Goal: Task Accomplishment & Management: Manage account settings

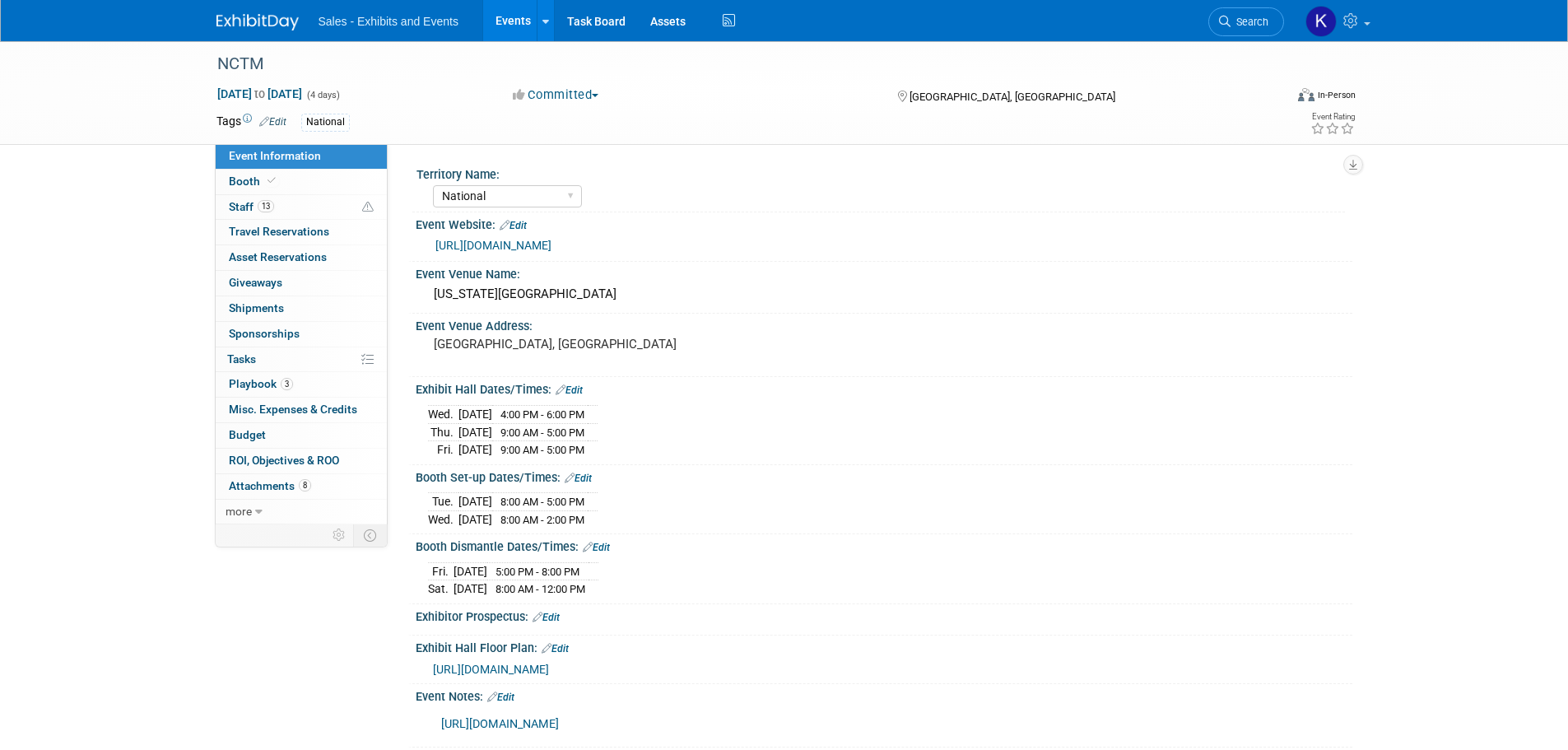
select select "National"
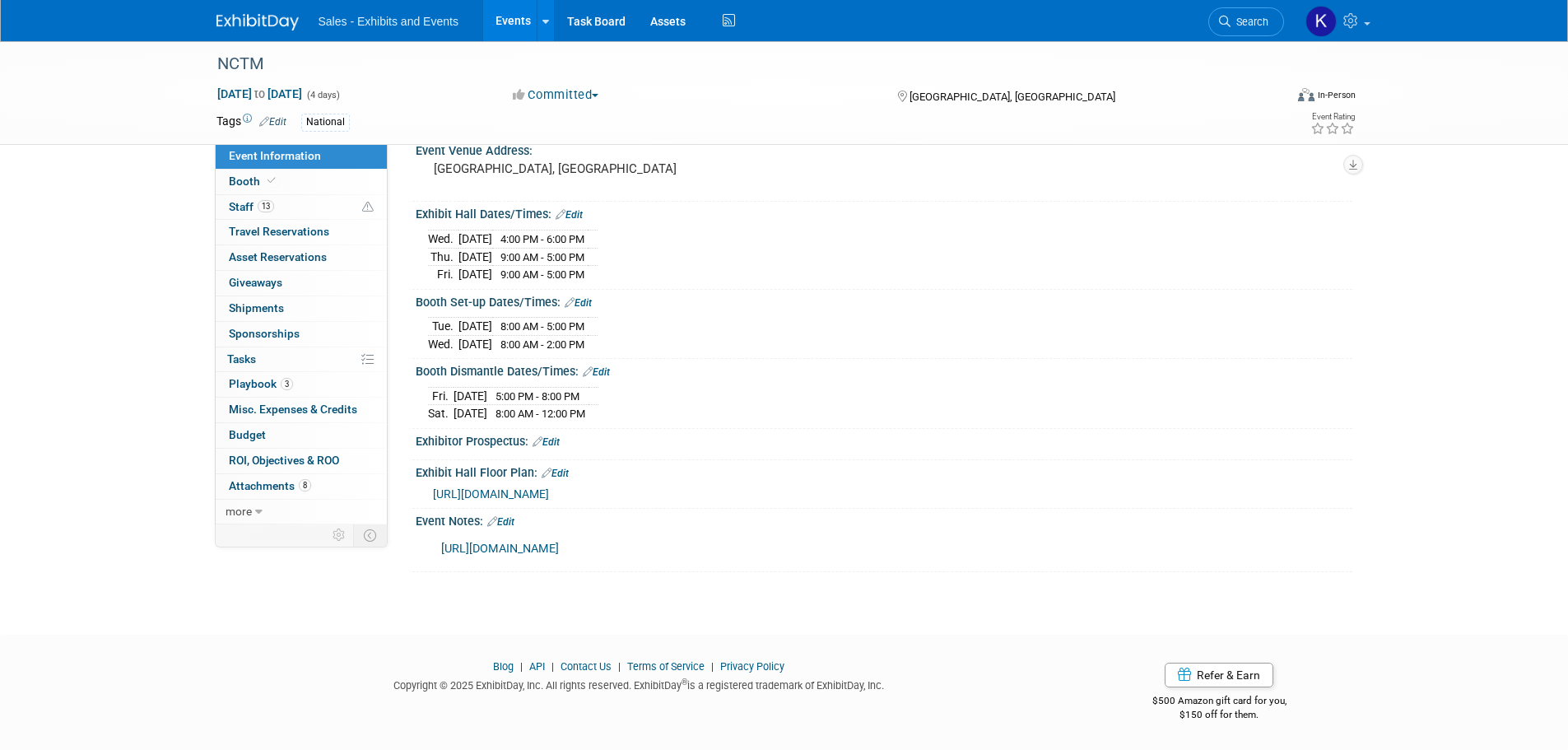
click at [272, 21] on img at bounding box center [257, 22] width 82 height 16
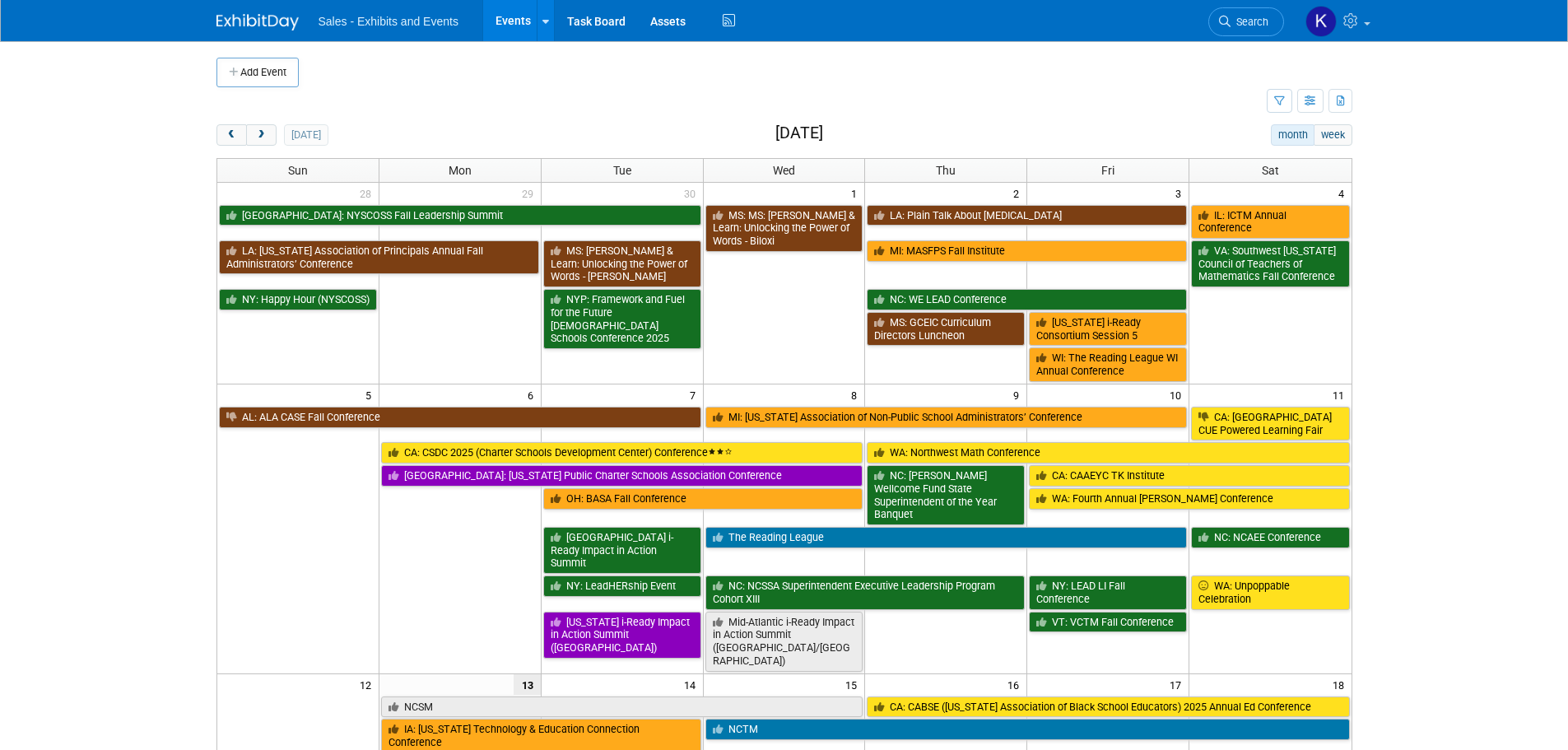
click at [1253, 27] on span "Search" at bounding box center [1250, 22] width 38 height 12
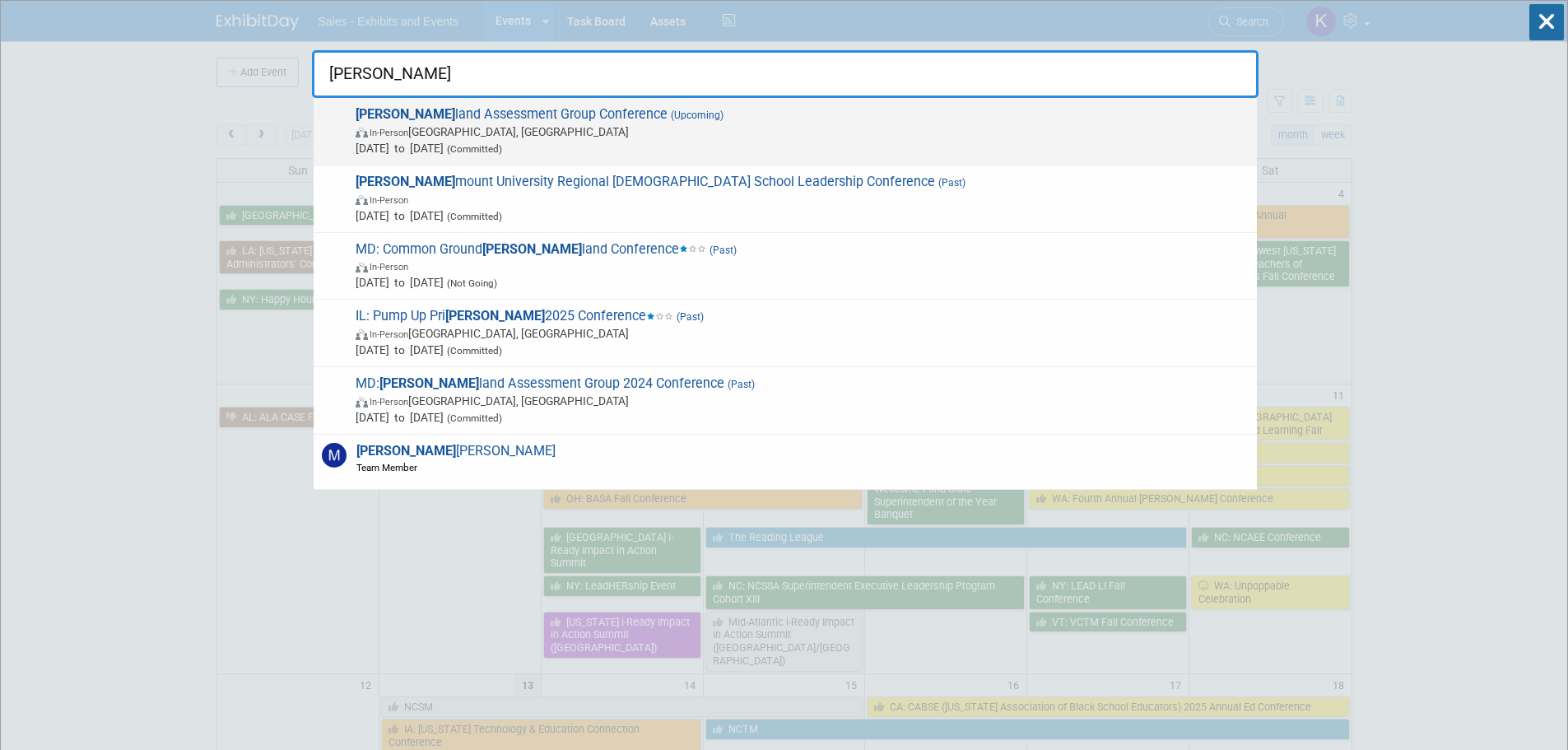
type input "Mary"
click at [532, 122] on span "Mary land Assessment Group Conference (Upcoming) In-Person Ocean City, MD Nov 1…" at bounding box center [799, 131] width 898 height 50
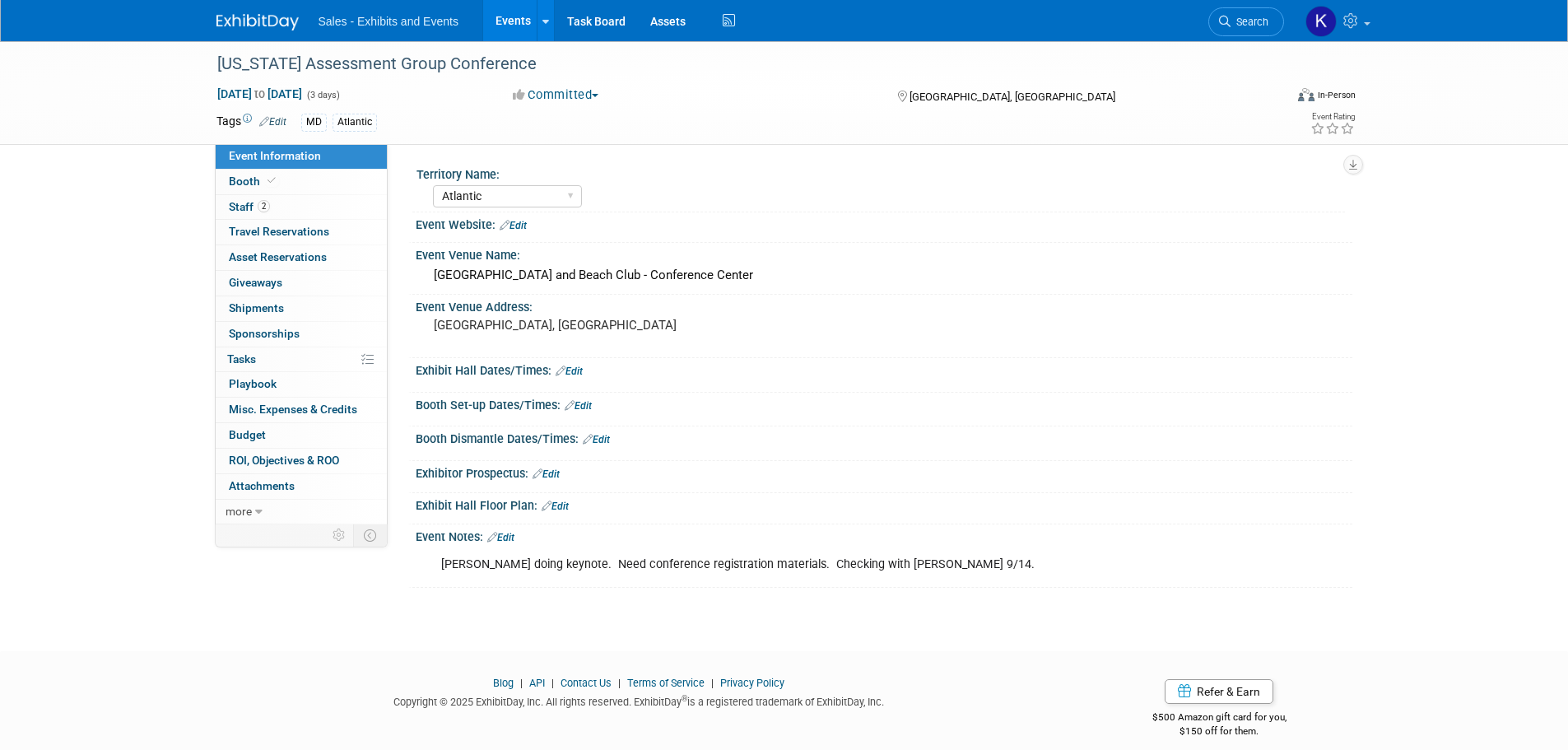
select select "Atlantic"
drag, startPoint x: 238, startPoint y: 178, endPoint x: 257, endPoint y: 186, distance: 20.6
click at [238, 179] on span "Booth" at bounding box center [253, 181] width 50 height 13
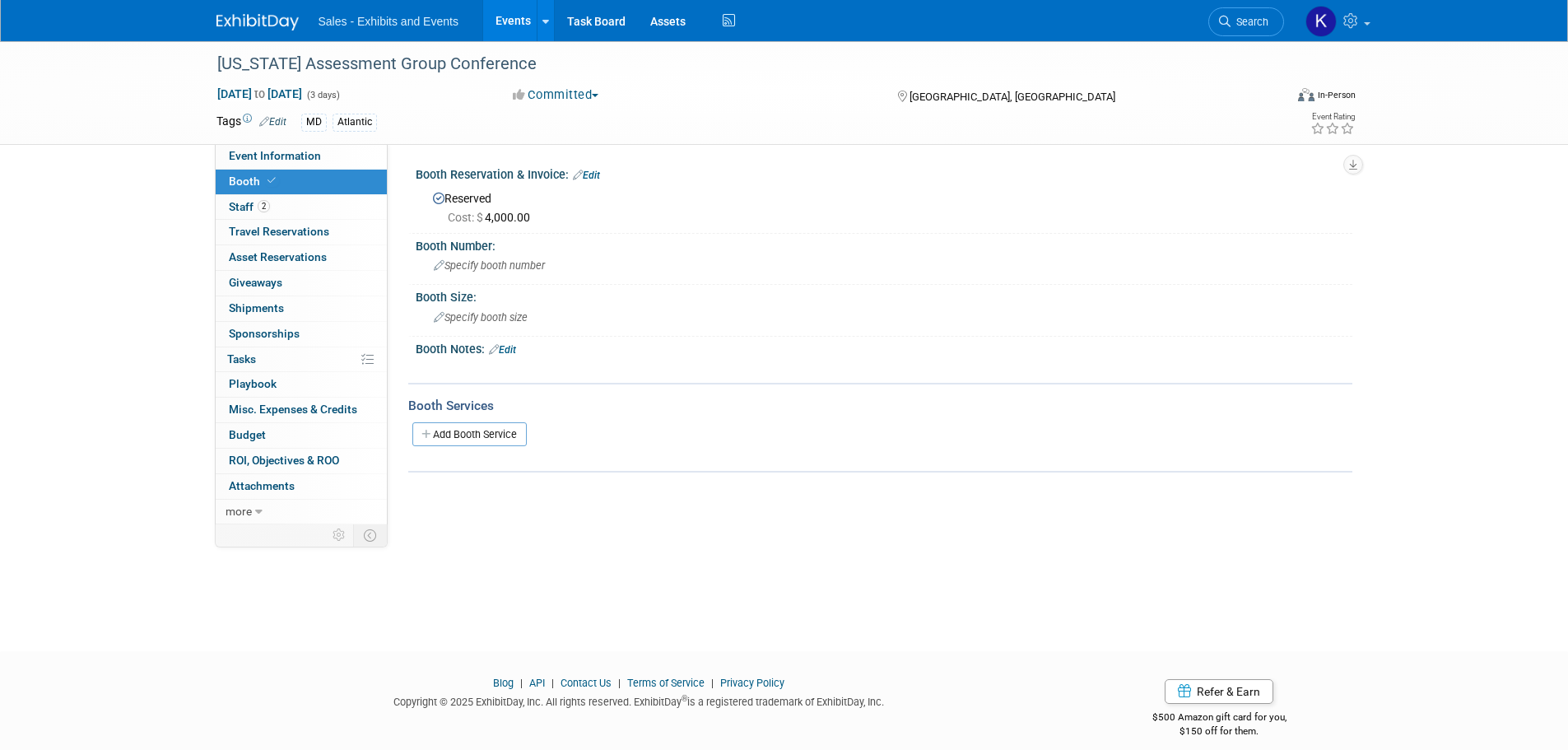
click at [596, 176] on link "Edit" at bounding box center [586, 175] width 27 height 11
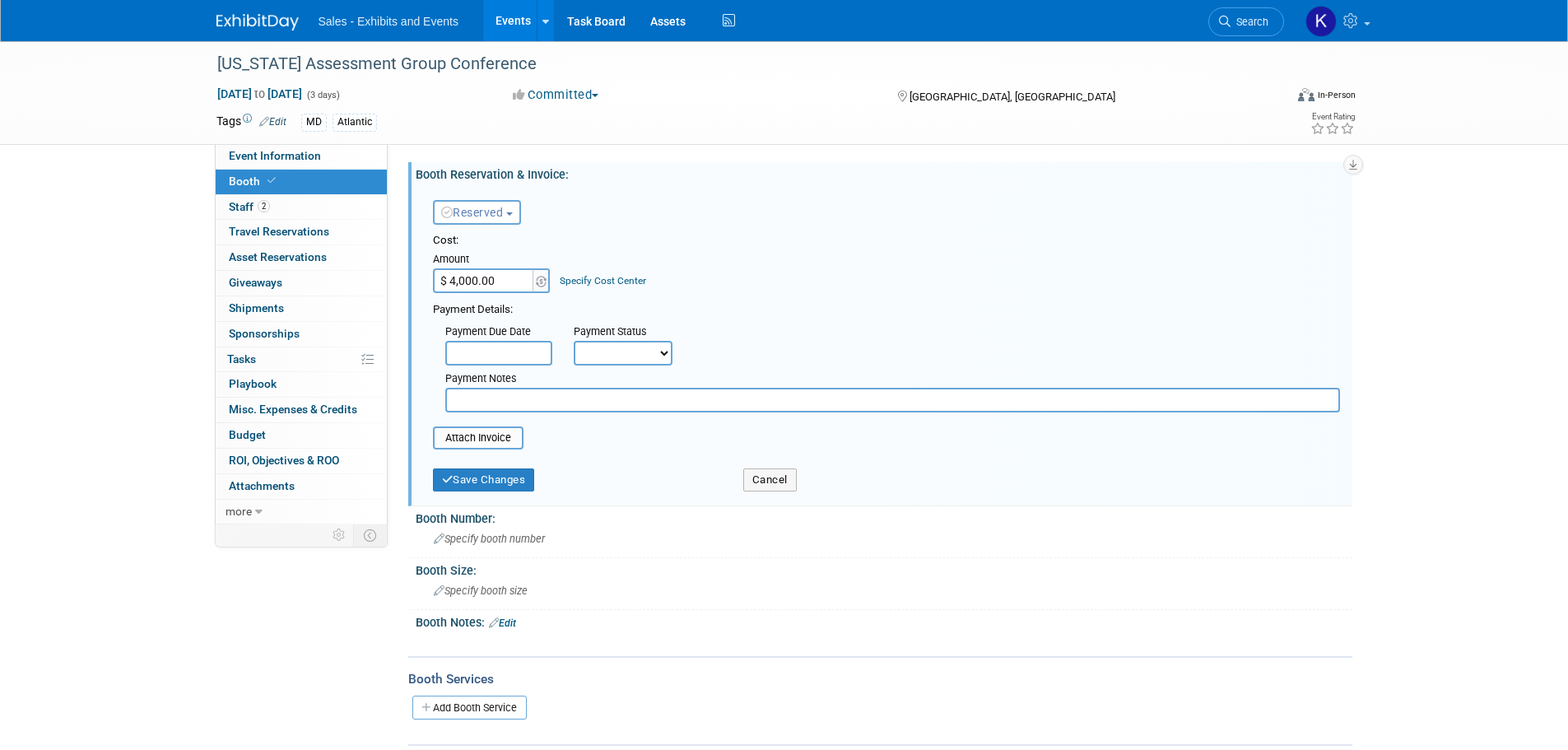
drag, startPoint x: 511, startPoint y: 397, endPoint x: 545, endPoint y: 396, distance: 34.0
click at [517, 391] on input "text" at bounding box center [893, 399] width 895 height 24
type input "Submitted into Workday 10/13."
drag, startPoint x: 513, startPoint y: 478, endPoint x: 570, endPoint y: 496, distance: 59.8
click at [513, 479] on button "Save Changes" at bounding box center [483, 480] width 102 height 23
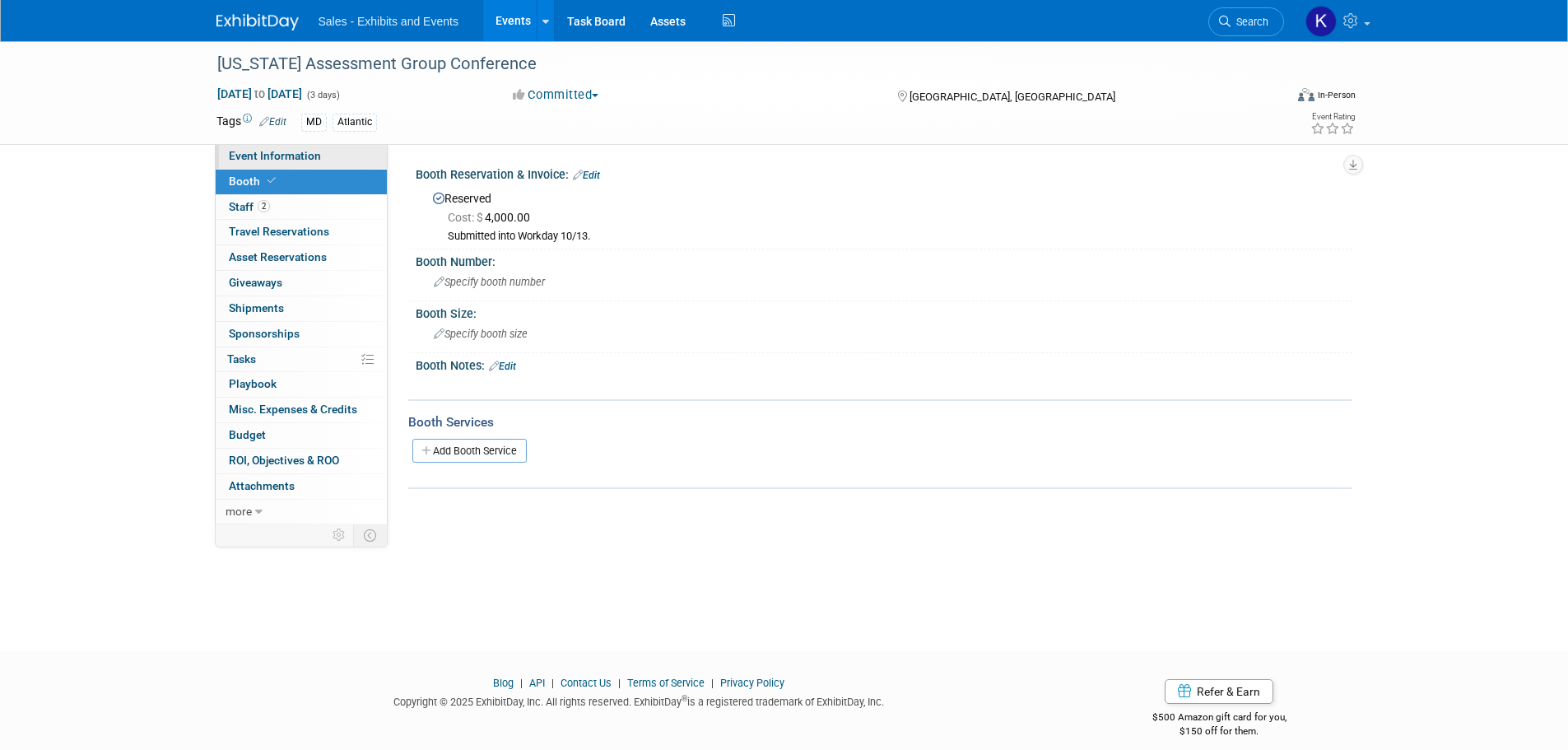
click at [276, 152] on span "Event Information" at bounding box center [275, 155] width 92 height 13
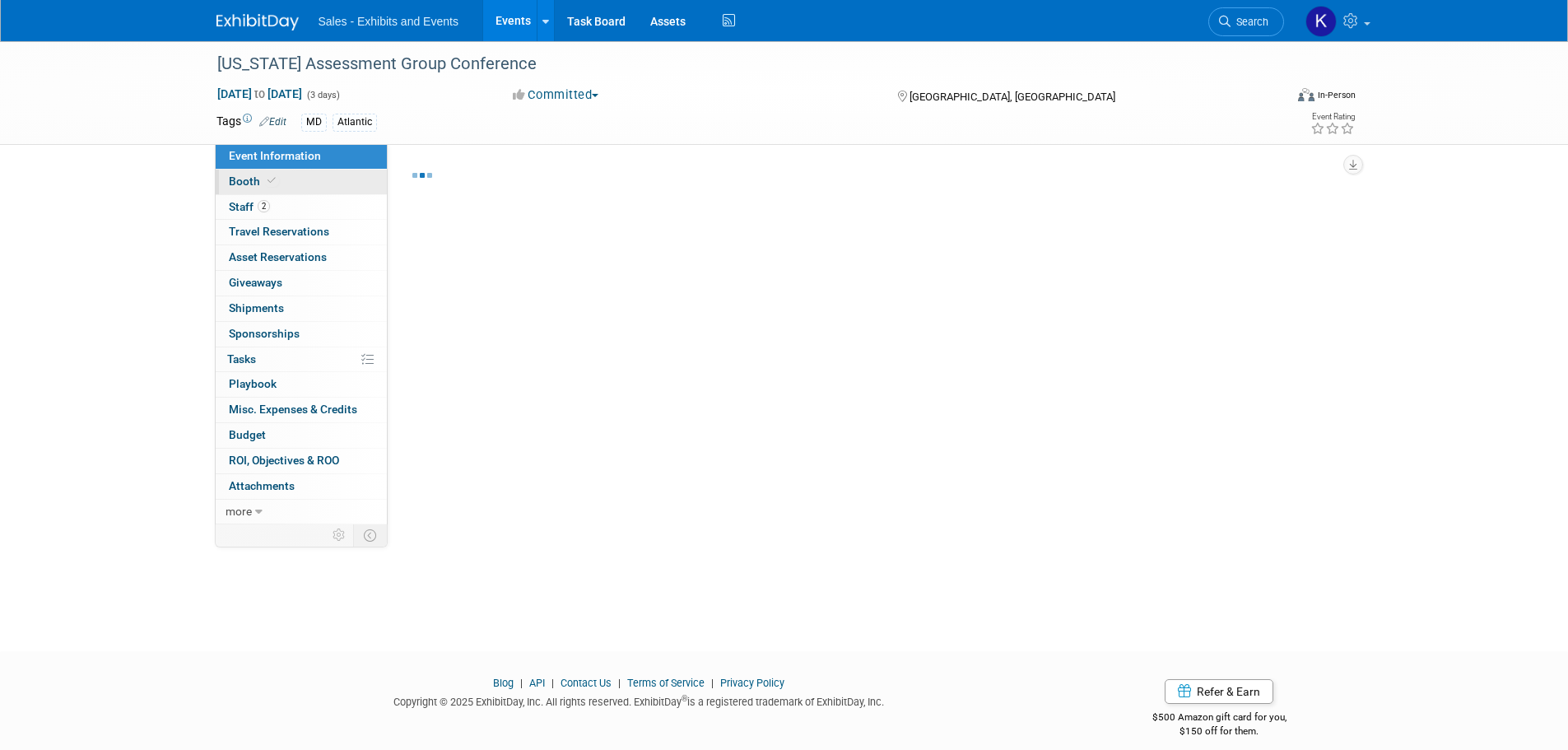
select select "Atlantic"
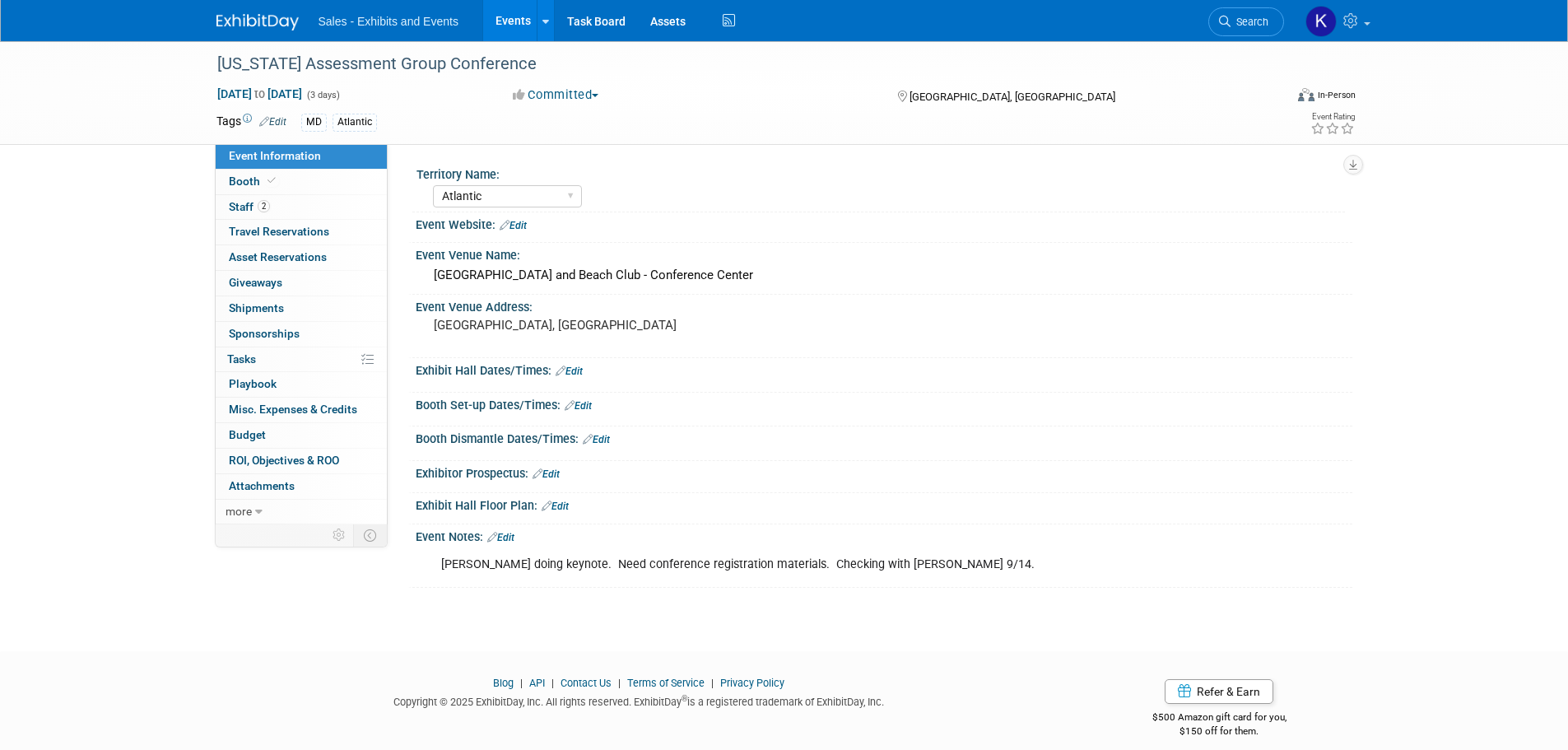
drag, startPoint x: 511, startPoint y: 532, endPoint x: 589, endPoint y: 533, distance: 78.0
click at [512, 532] on link "Edit" at bounding box center [500, 537] width 27 height 11
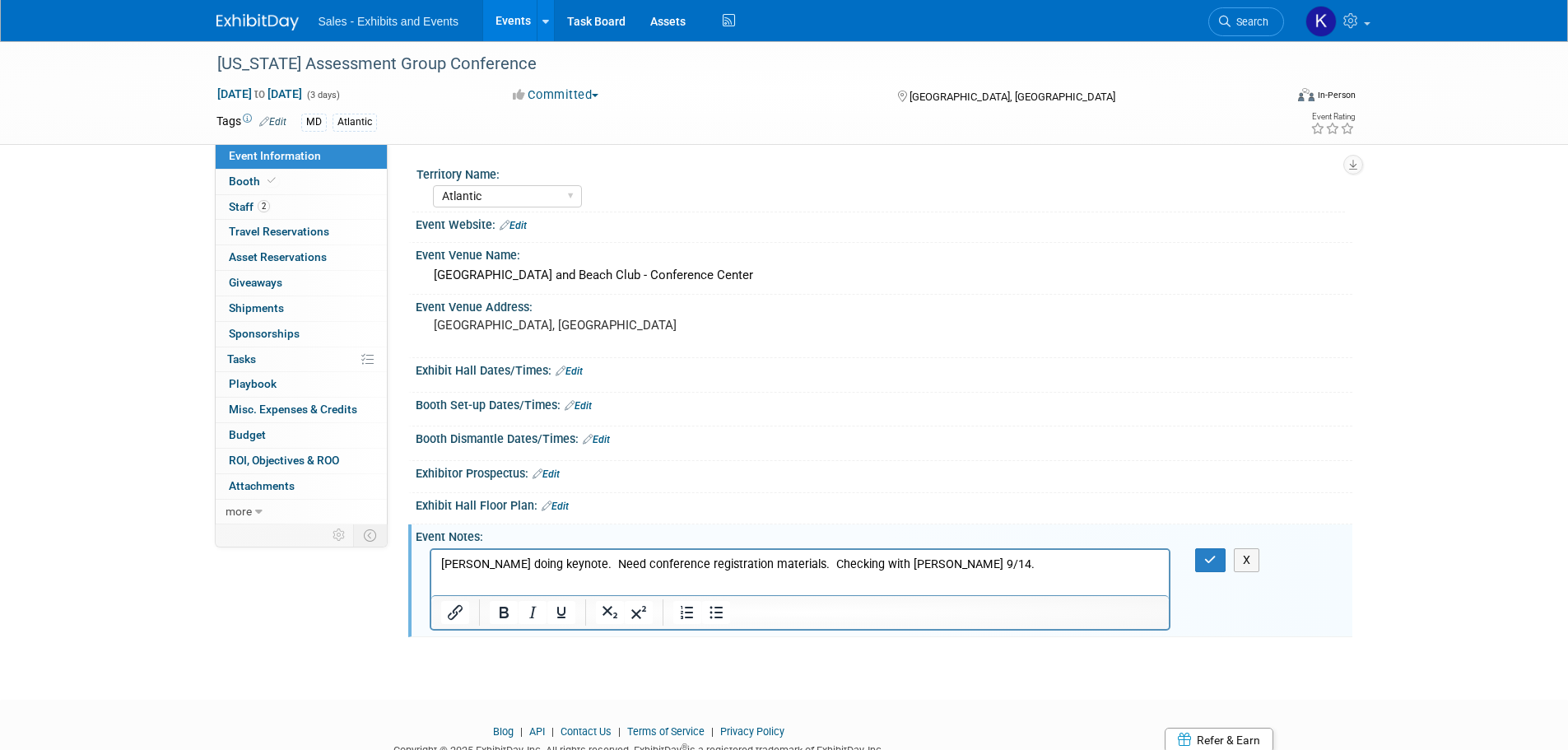
click at [940, 560] on p "Woody doing keynote. Need conference registration materials. Checking with Angi…" at bounding box center [799, 563] width 719 height 16
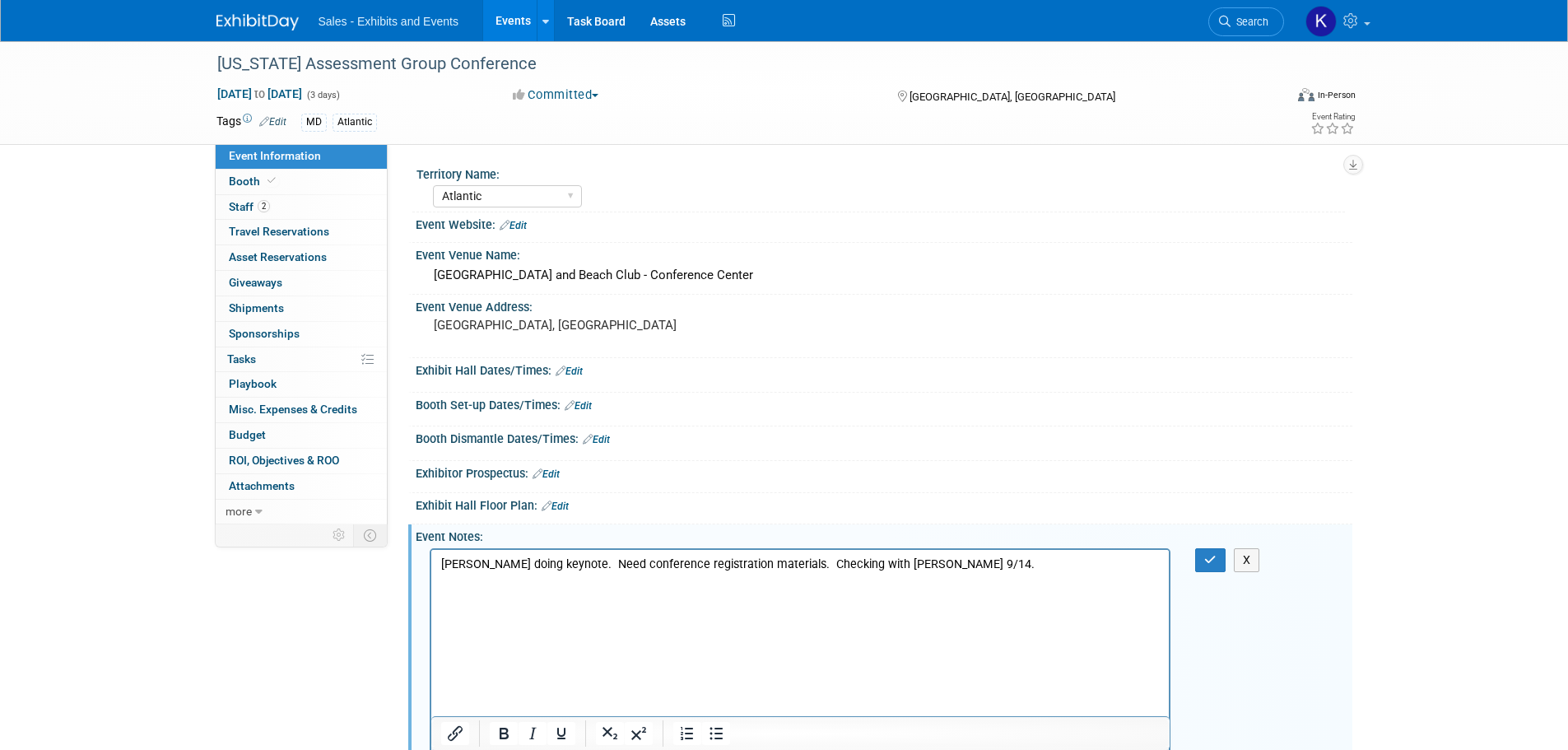
scroll to position [5, 0]
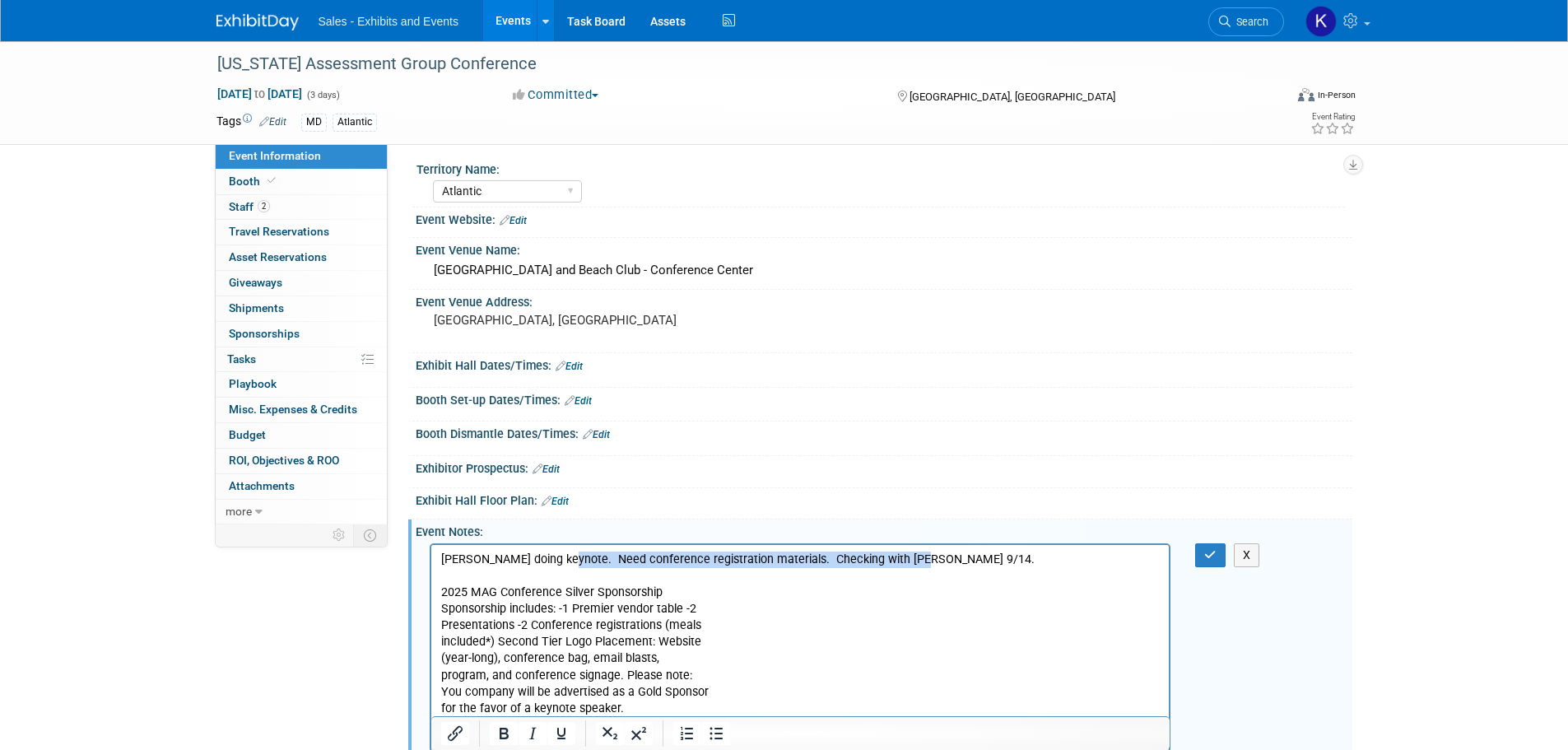
drag, startPoint x: 922, startPoint y: 557, endPoint x: 564, endPoint y: 561, distance: 358.0
click at [564, 561] on p "Woody doing keynote. Need conference registration materials. Checking with Angi…" at bounding box center [799, 558] width 719 height 16
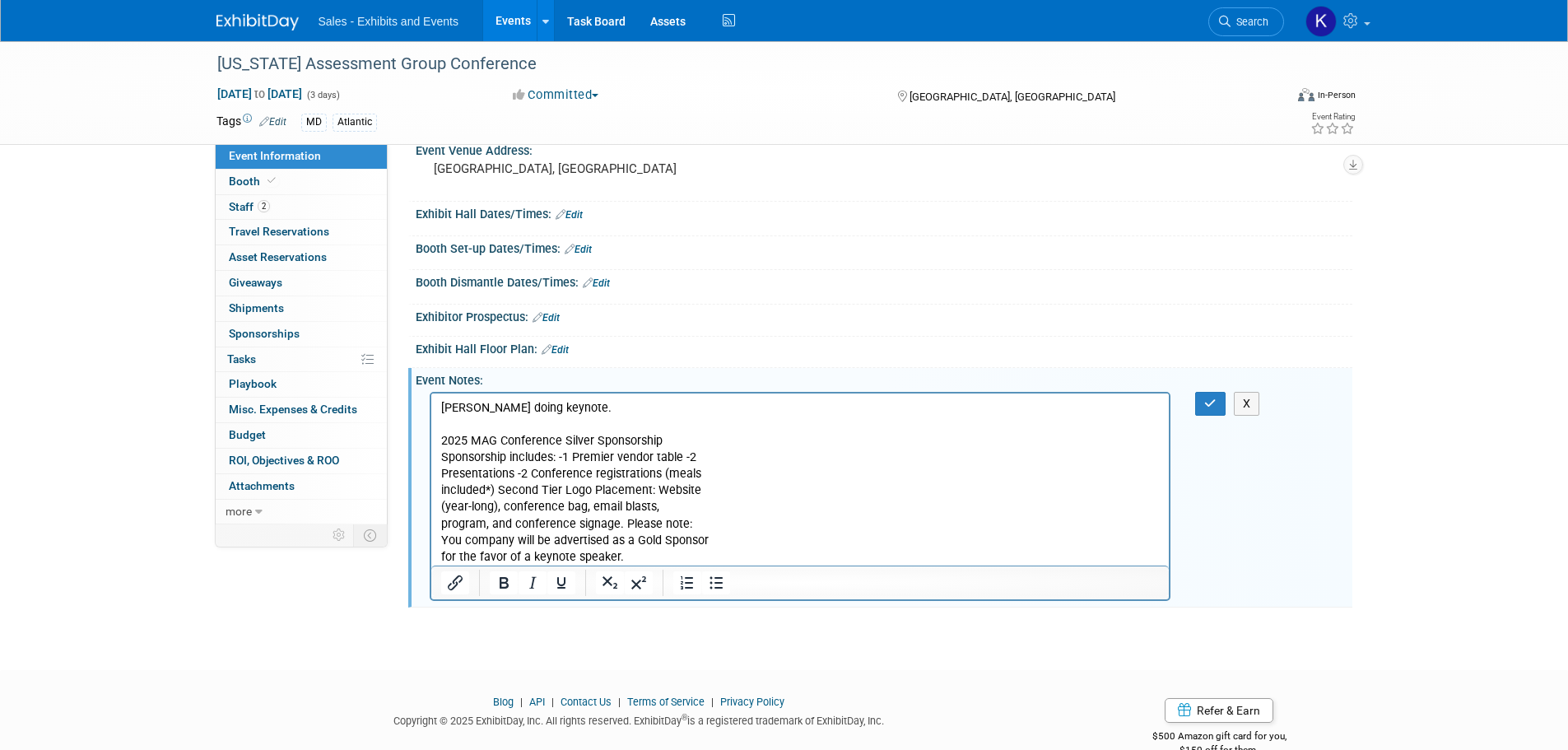
scroll to position [170, 0]
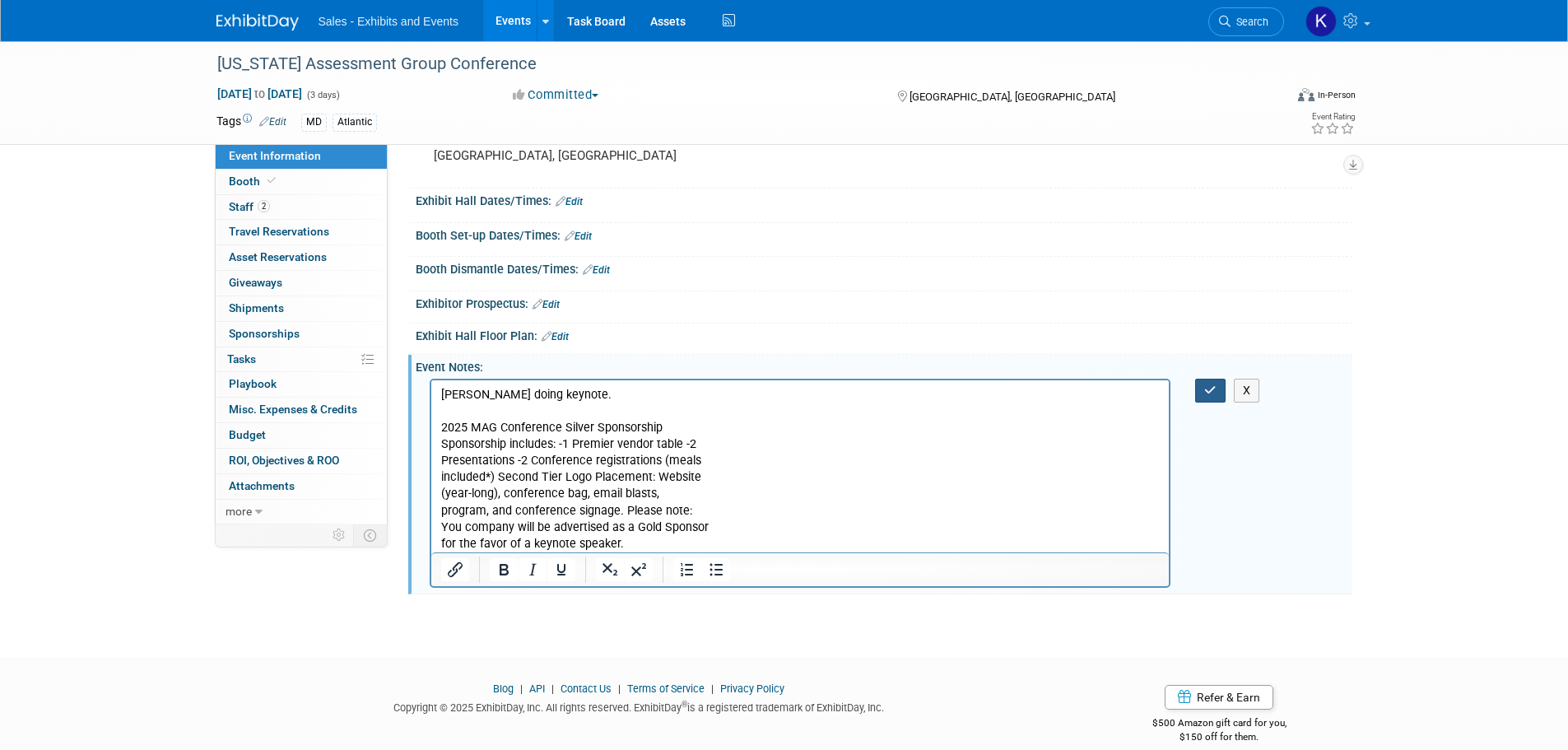
click at [1206, 387] on icon "button" at bounding box center [1210, 390] width 12 height 11
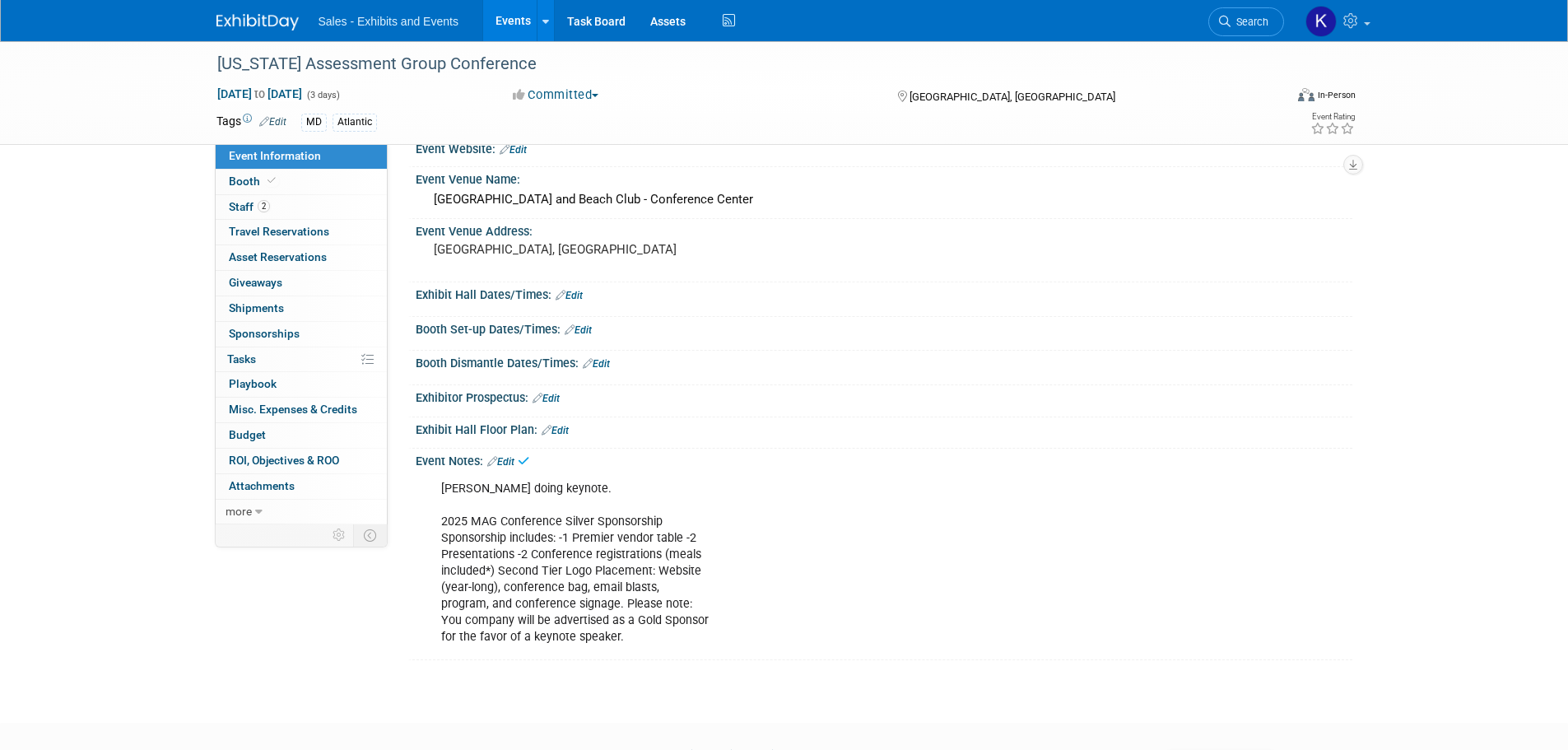
scroll to position [0, 0]
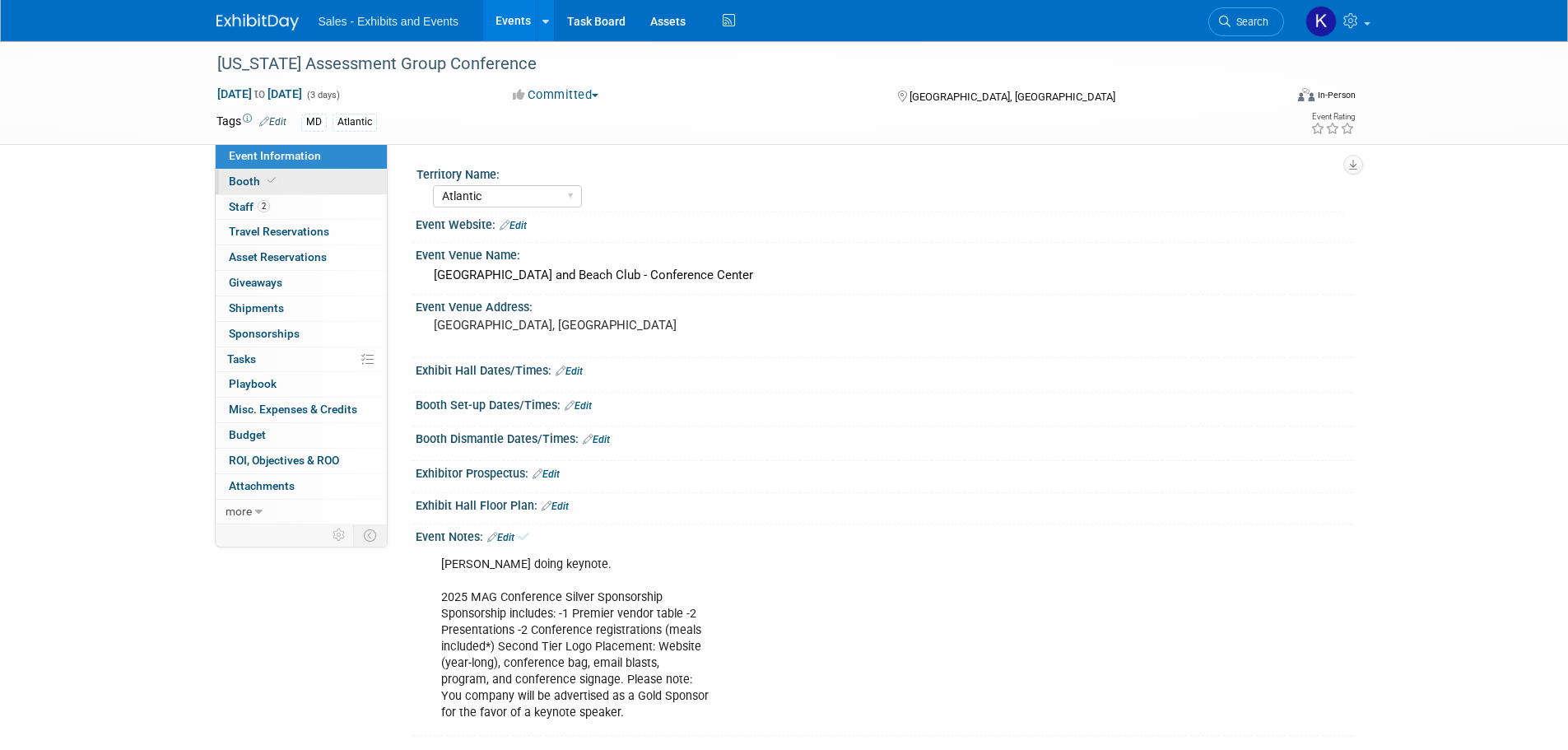
click at [237, 178] on span "Booth" at bounding box center [253, 181] width 50 height 13
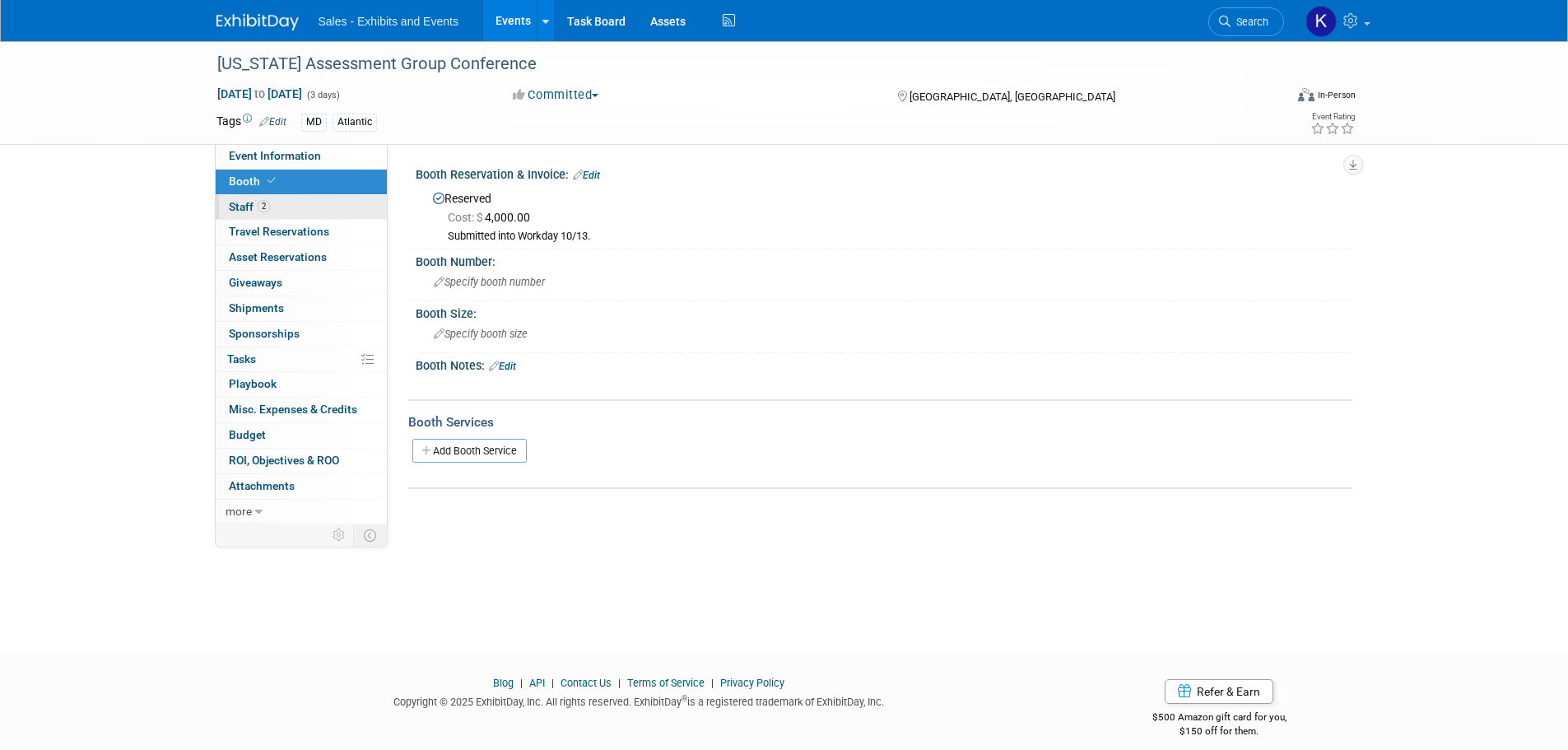
click at [237, 195] on link "2 Staff 2" at bounding box center [302, 207] width 172 height 24
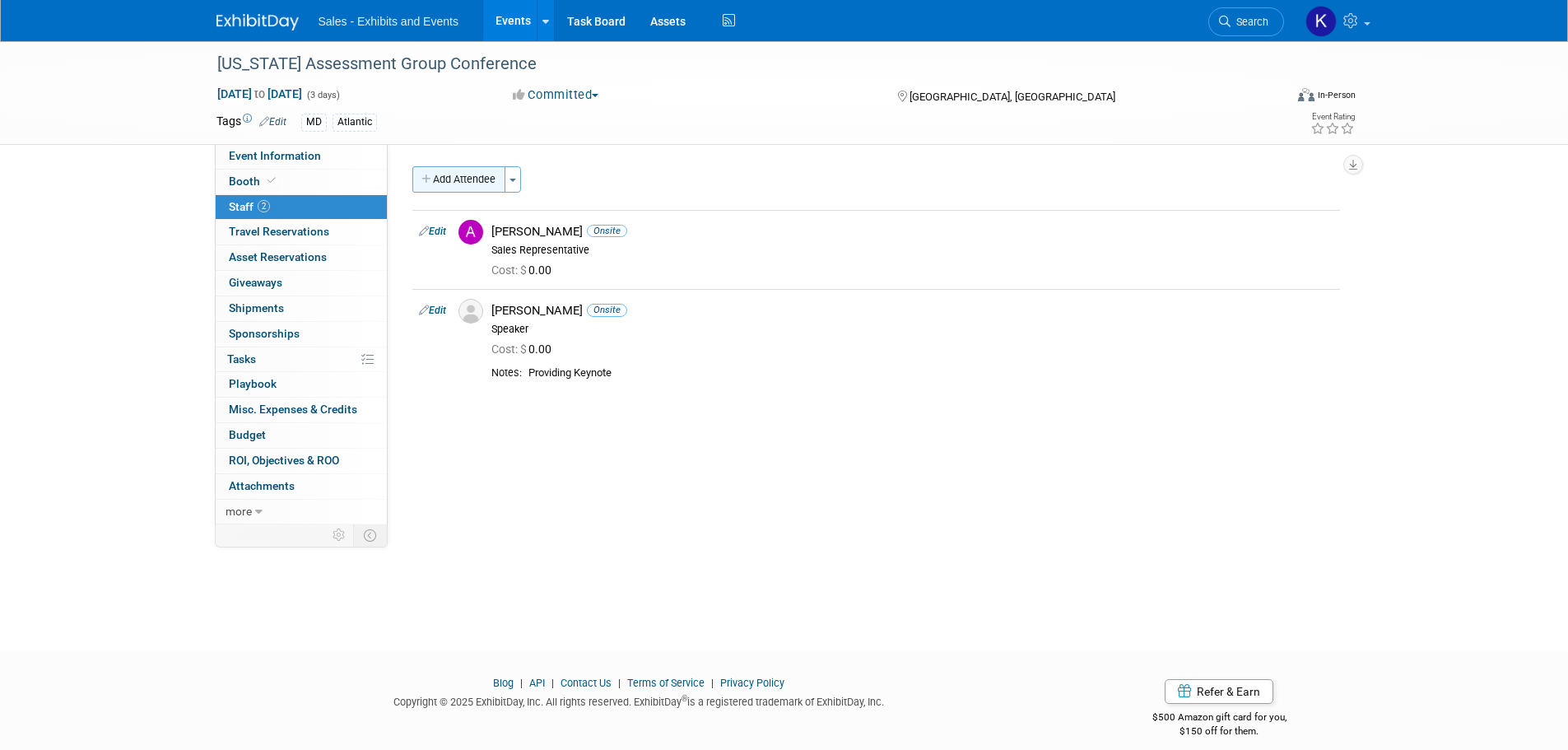
drag, startPoint x: 484, startPoint y: 179, endPoint x: 589, endPoint y: 213, distance: 110.4
click at [484, 178] on button "Add Attendee" at bounding box center [459, 179] width 93 height 26
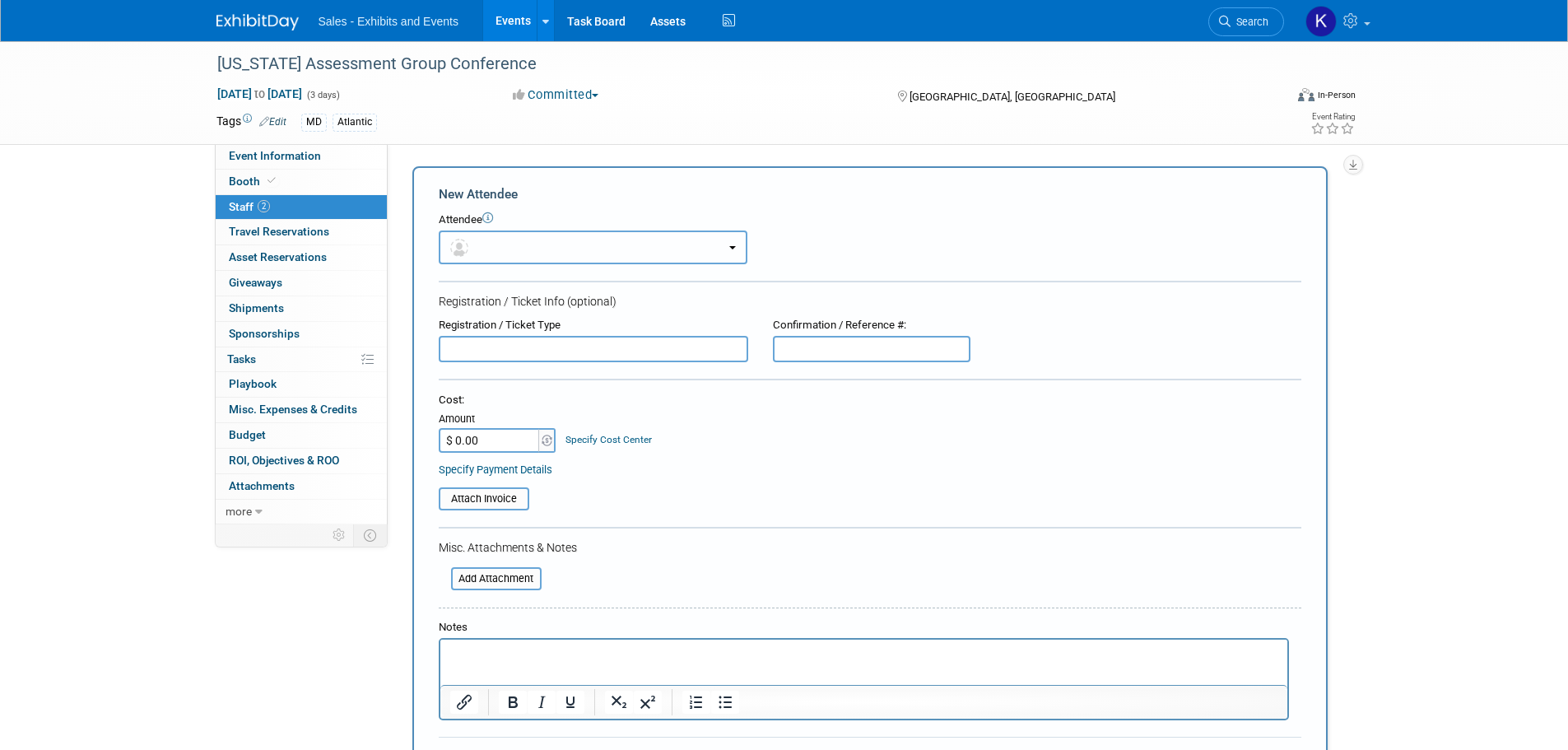
click at [618, 244] on button "button" at bounding box center [594, 248] width 309 height 34
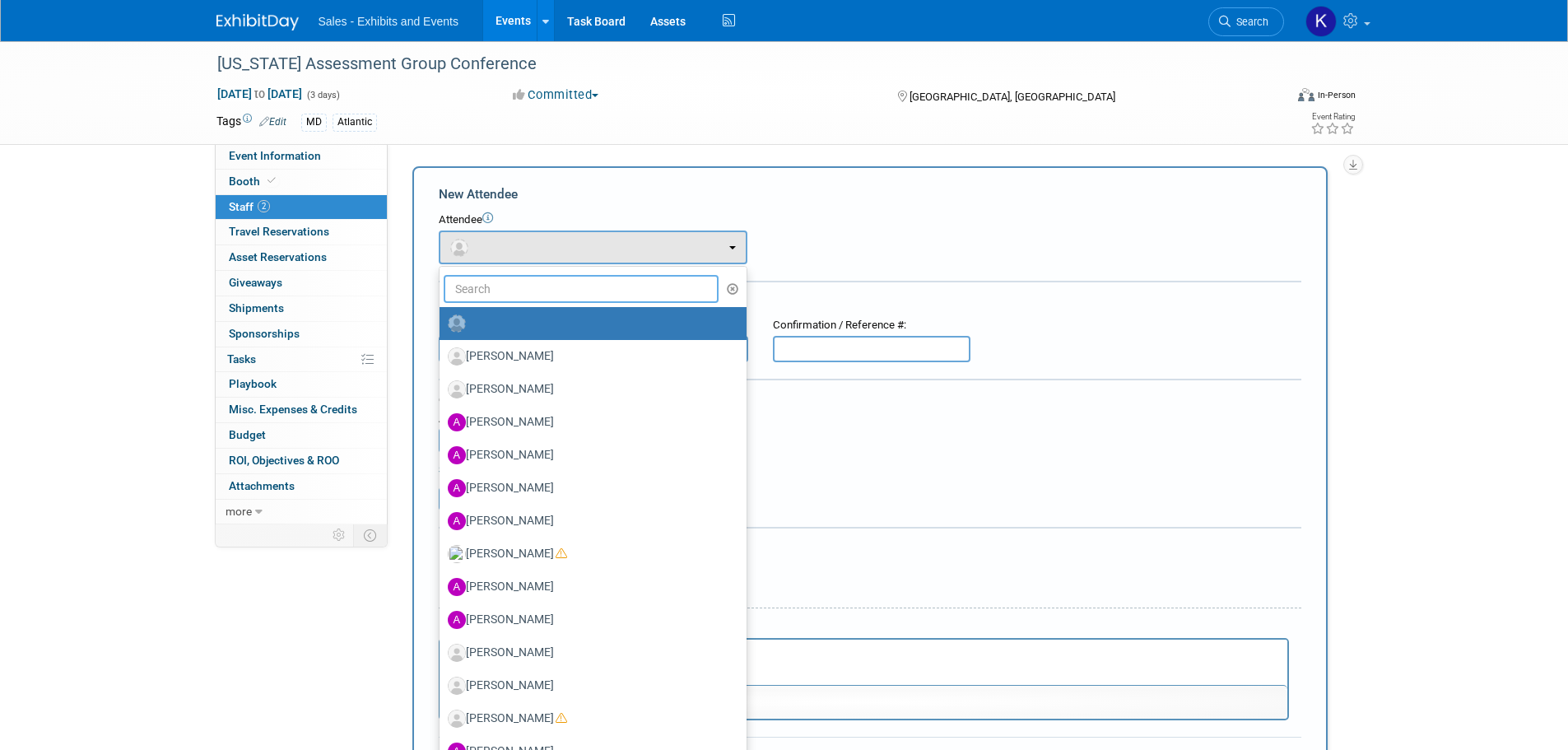
click at [589, 301] on input "text" at bounding box center [581, 289] width 276 height 28
click at [531, 282] on input "text" at bounding box center [581, 289] width 276 height 28
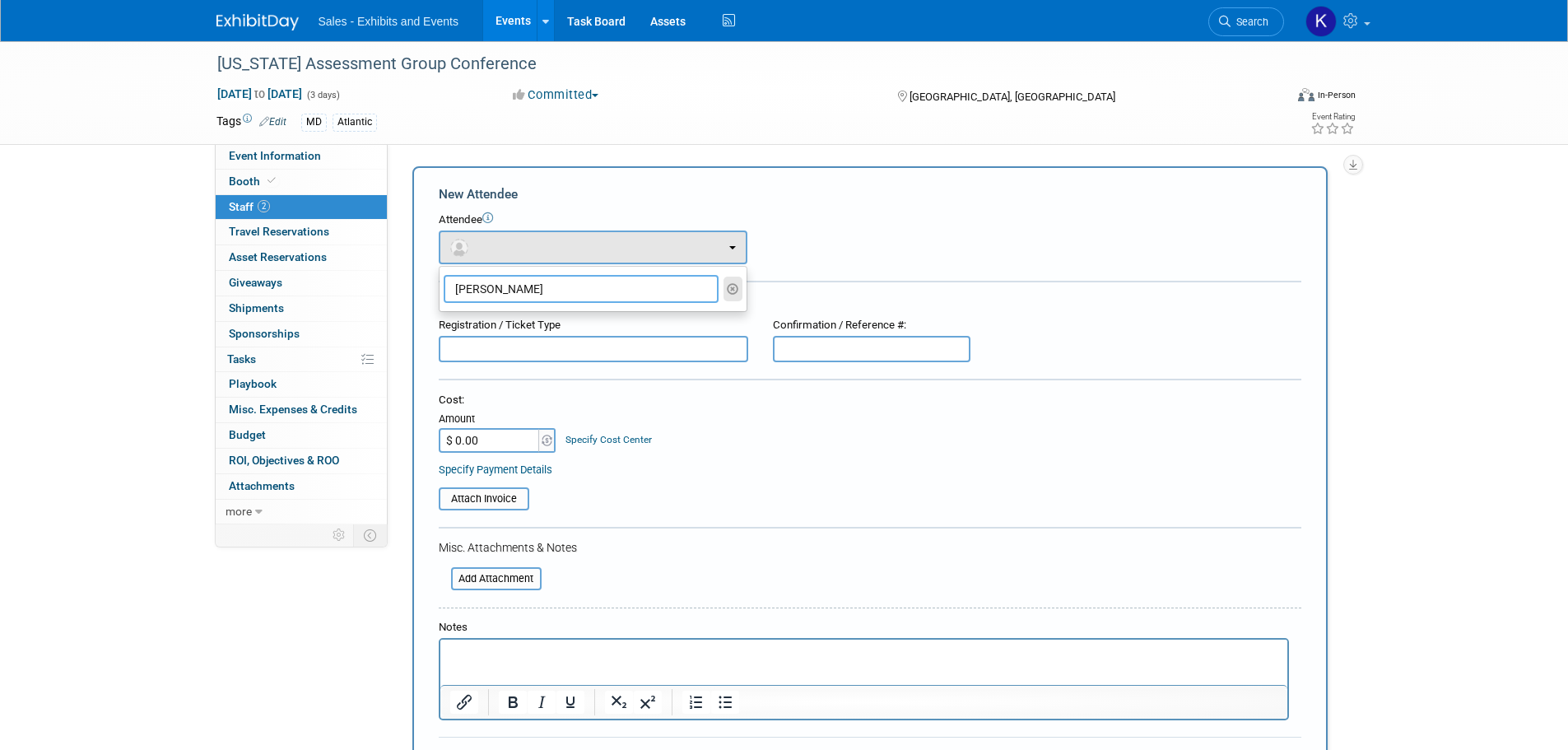
type input "kasey"
click at [729, 288] on icon "button" at bounding box center [732, 289] width 12 height 11
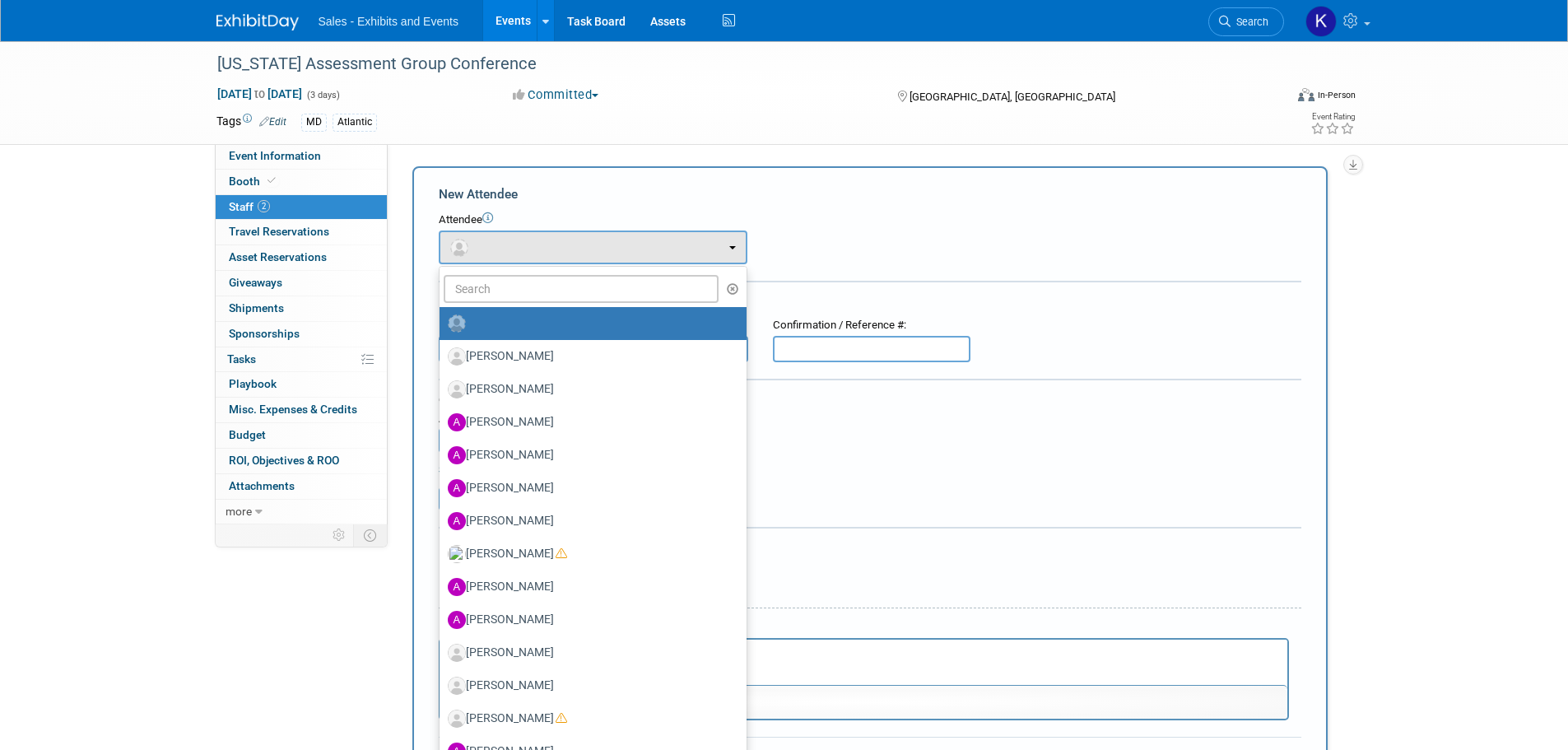
click at [836, 449] on div "Cost: Amount $ 0.00 Specify Cost Center Cost Center -- Not Specified -- Events …" at bounding box center [870, 423] width 862 height 60
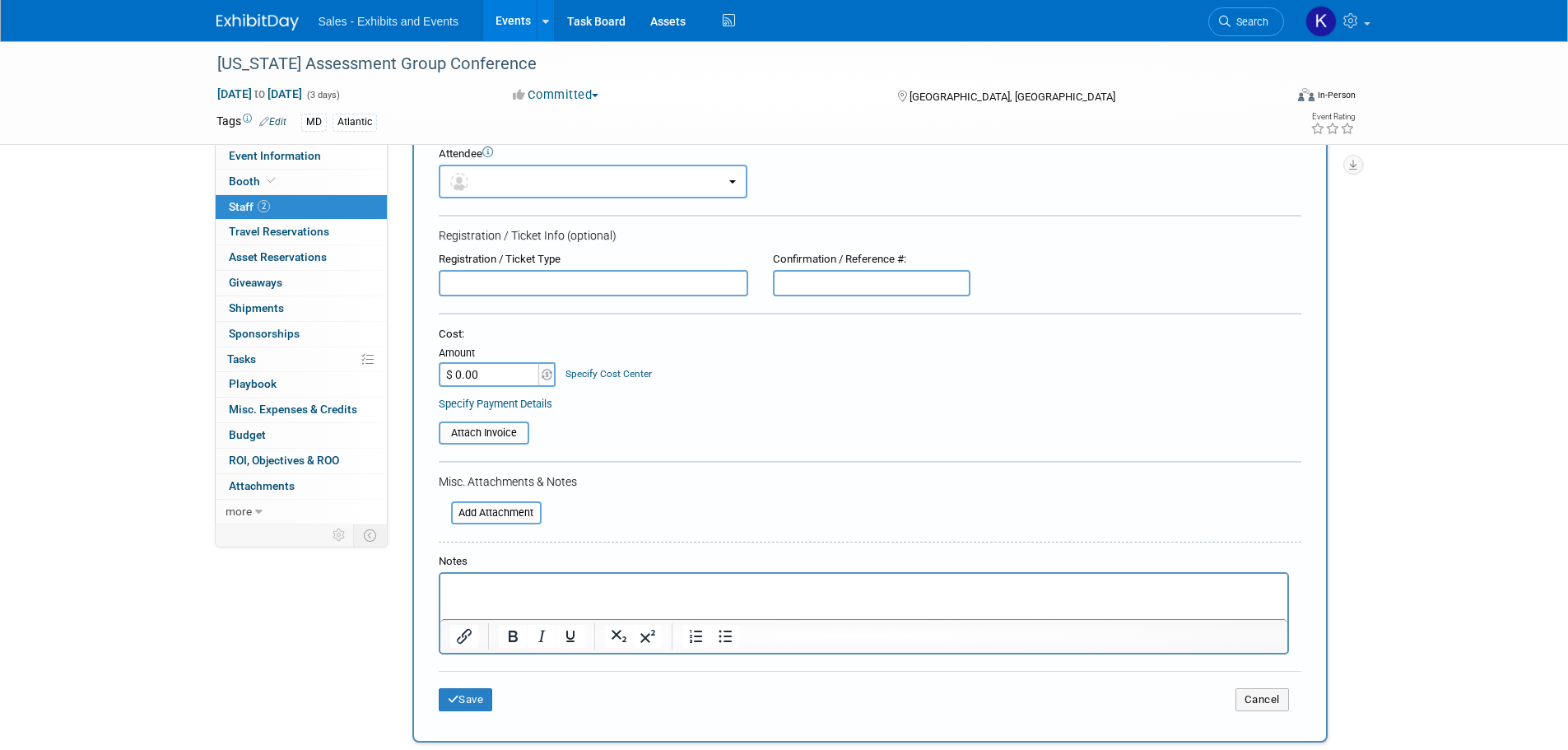
scroll to position [165, 0]
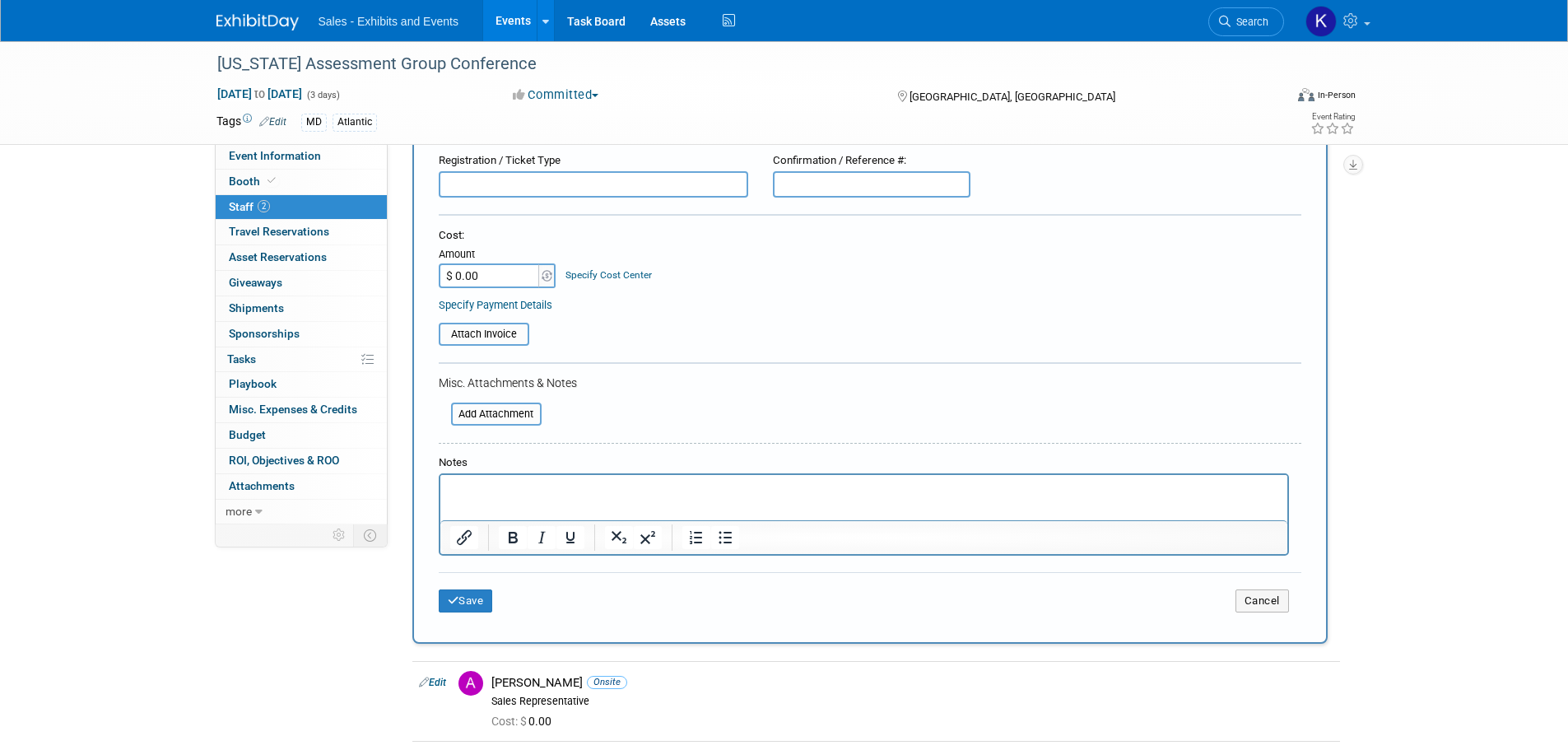
drag, startPoint x: 514, startPoint y: 483, endPoint x: 555, endPoint y: 486, distance: 41.1
click at [514, 483] on p "Rich Text Area. Press ALT-0 for help." at bounding box center [863, 489] width 828 height 16
click at [466, 610] on button "Save" at bounding box center [466, 600] width 55 height 23
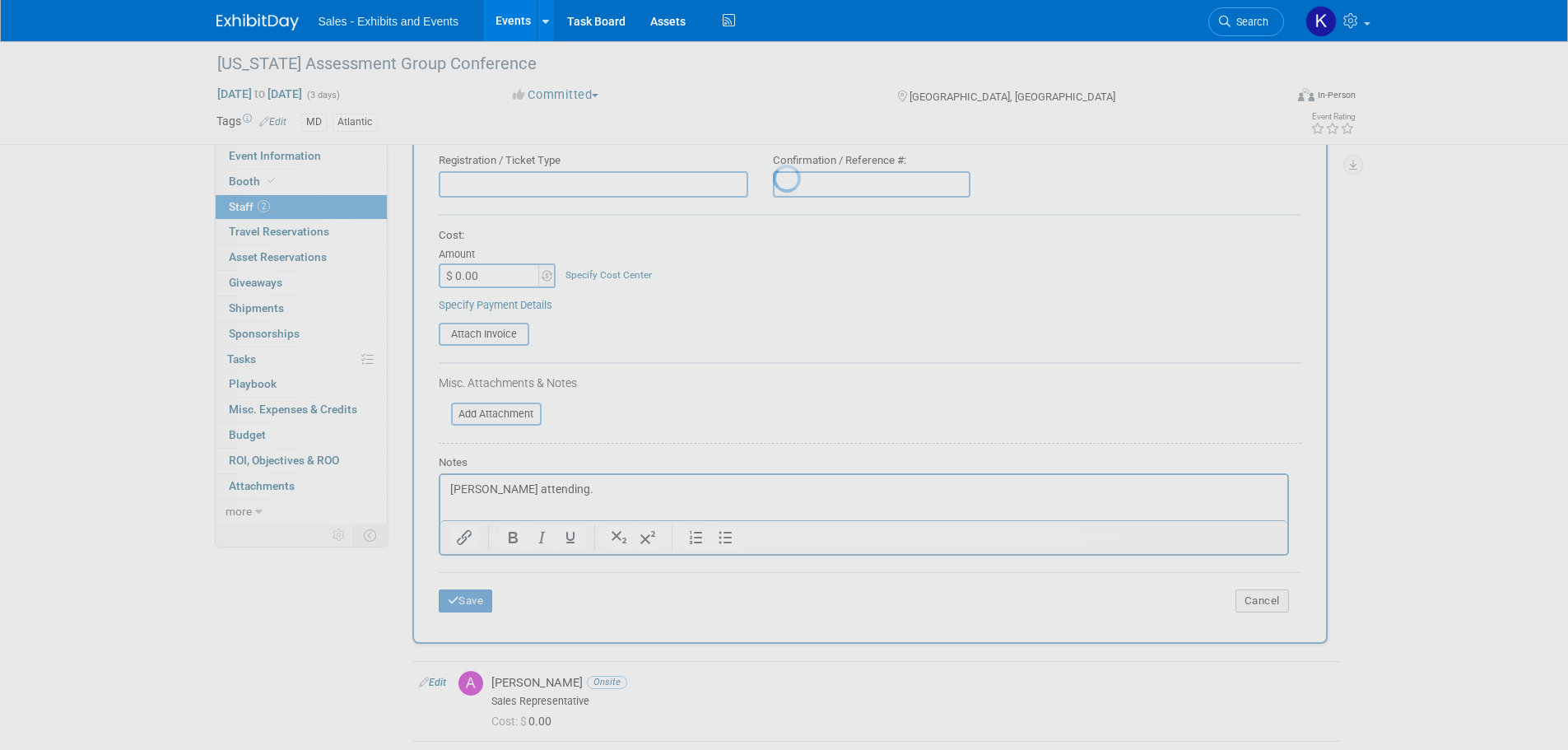
scroll to position [16, 0]
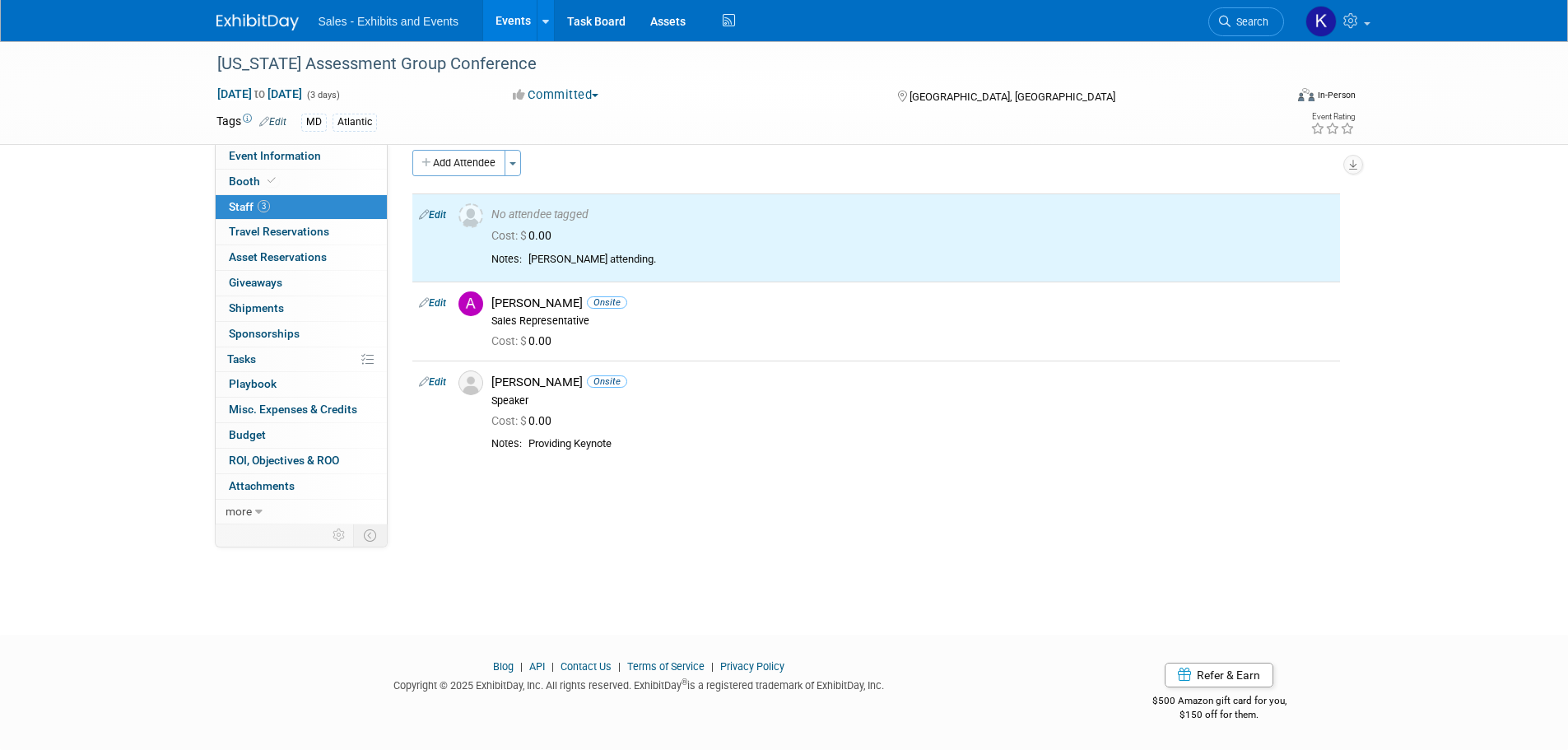
click at [472, 155] on button "Add Attendee" at bounding box center [459, 163] width 93 height 26
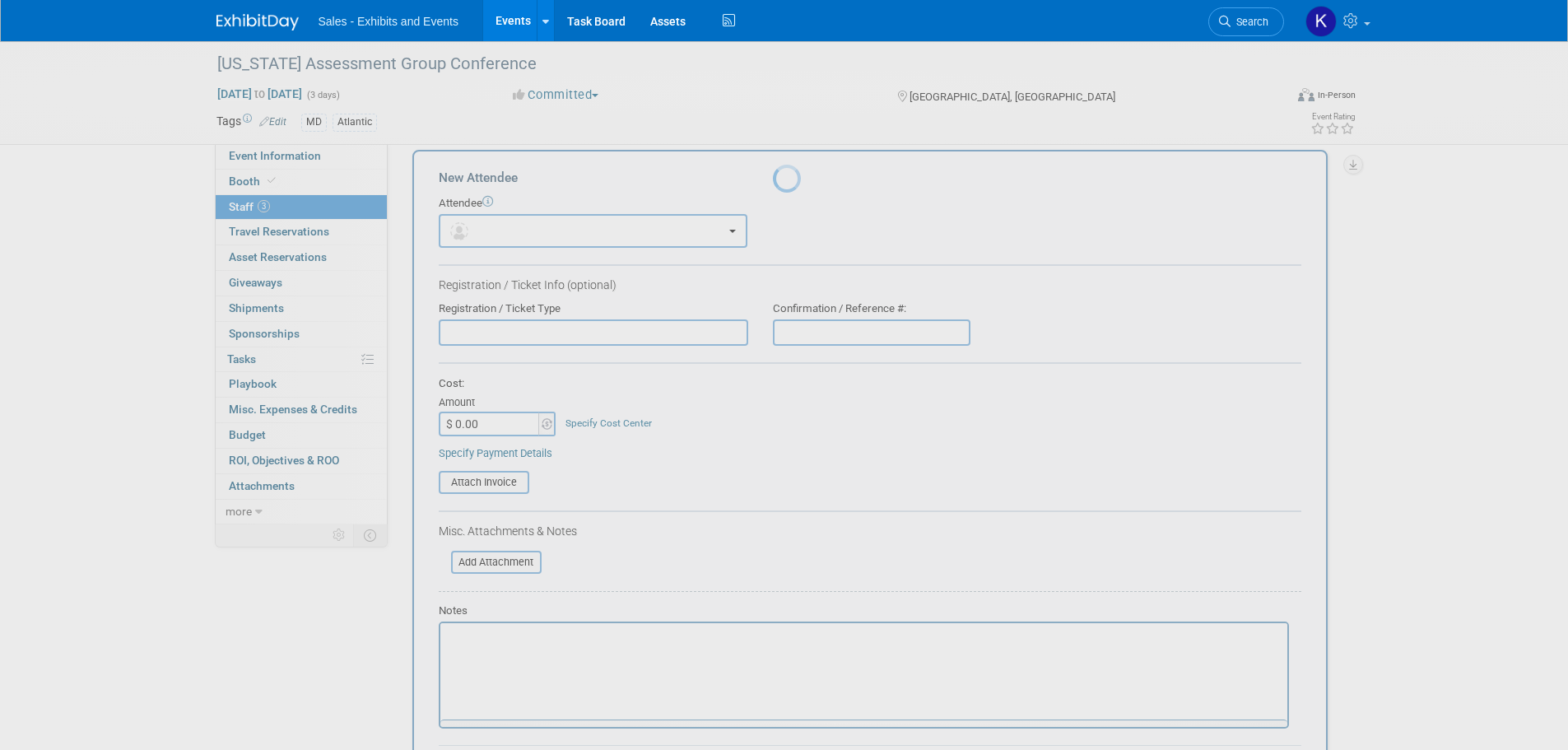
scroll to position [0, 0]
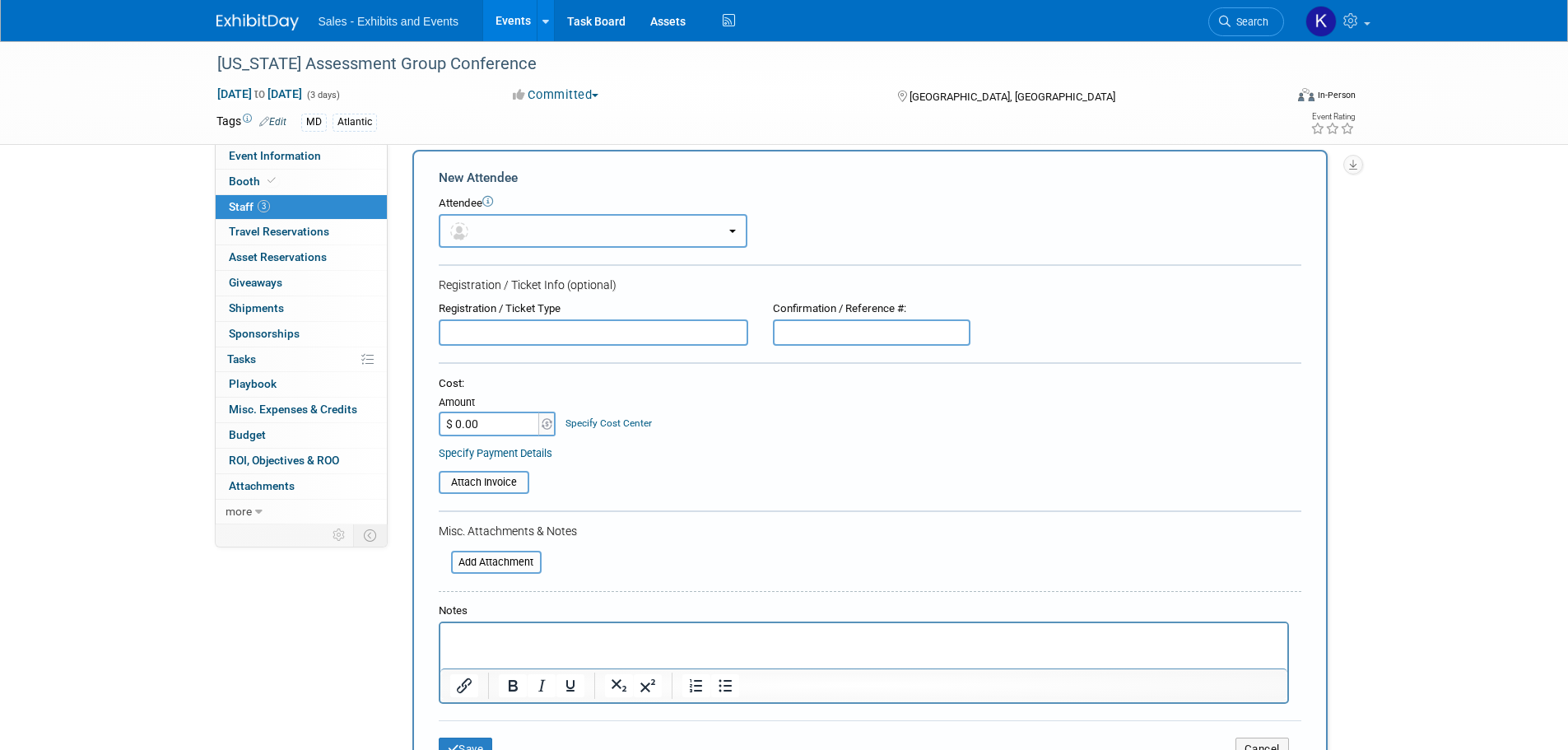
click at [539, 231] on button "button" at bounding box center [594, 231] width 309 height 34
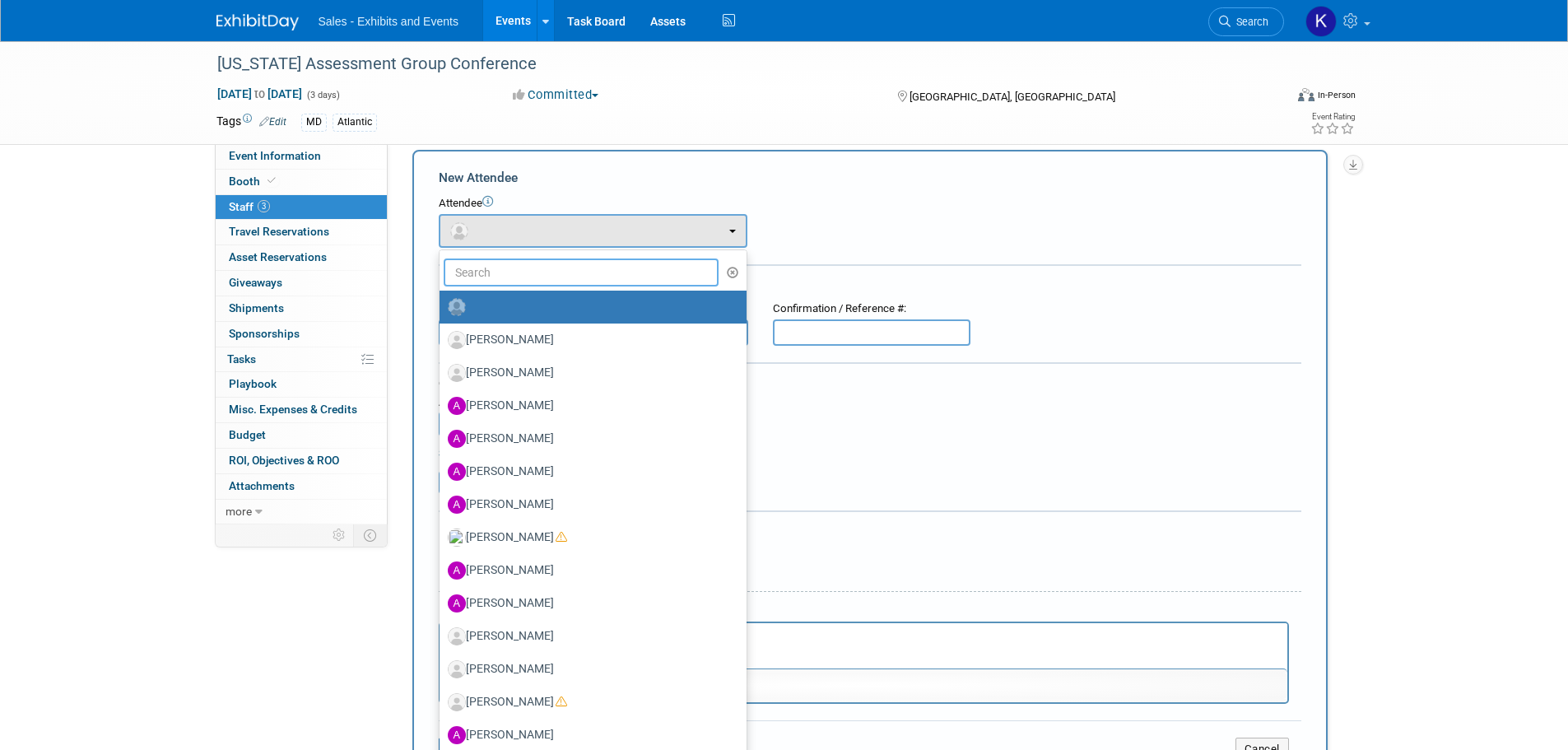
click at [531, 270] on input "text" at bounding box center [581, 272] width 276 height 28
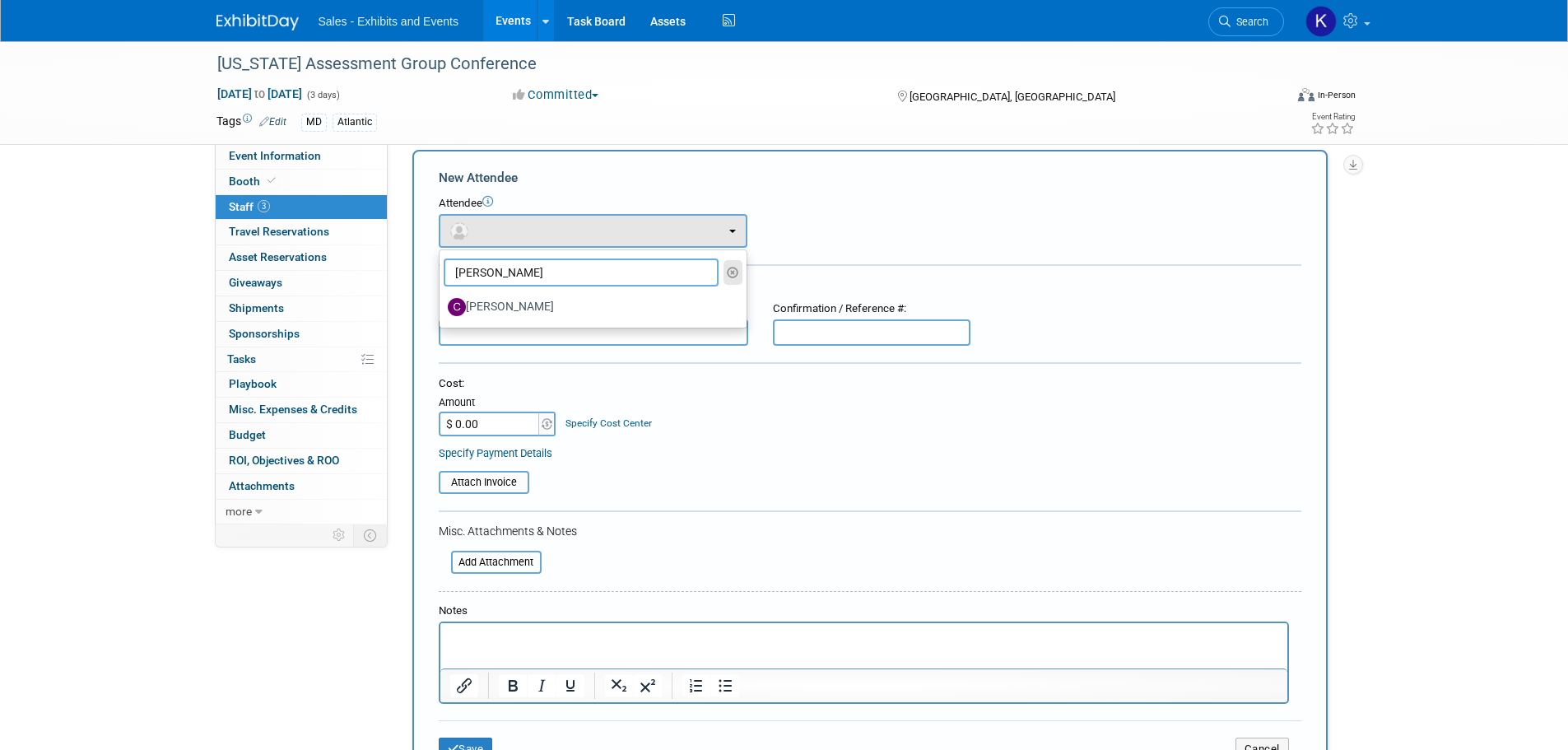
type input "Caroline"
click at [735, 272] on icon "button" at bounding box center [732, 272] width 12 height 11
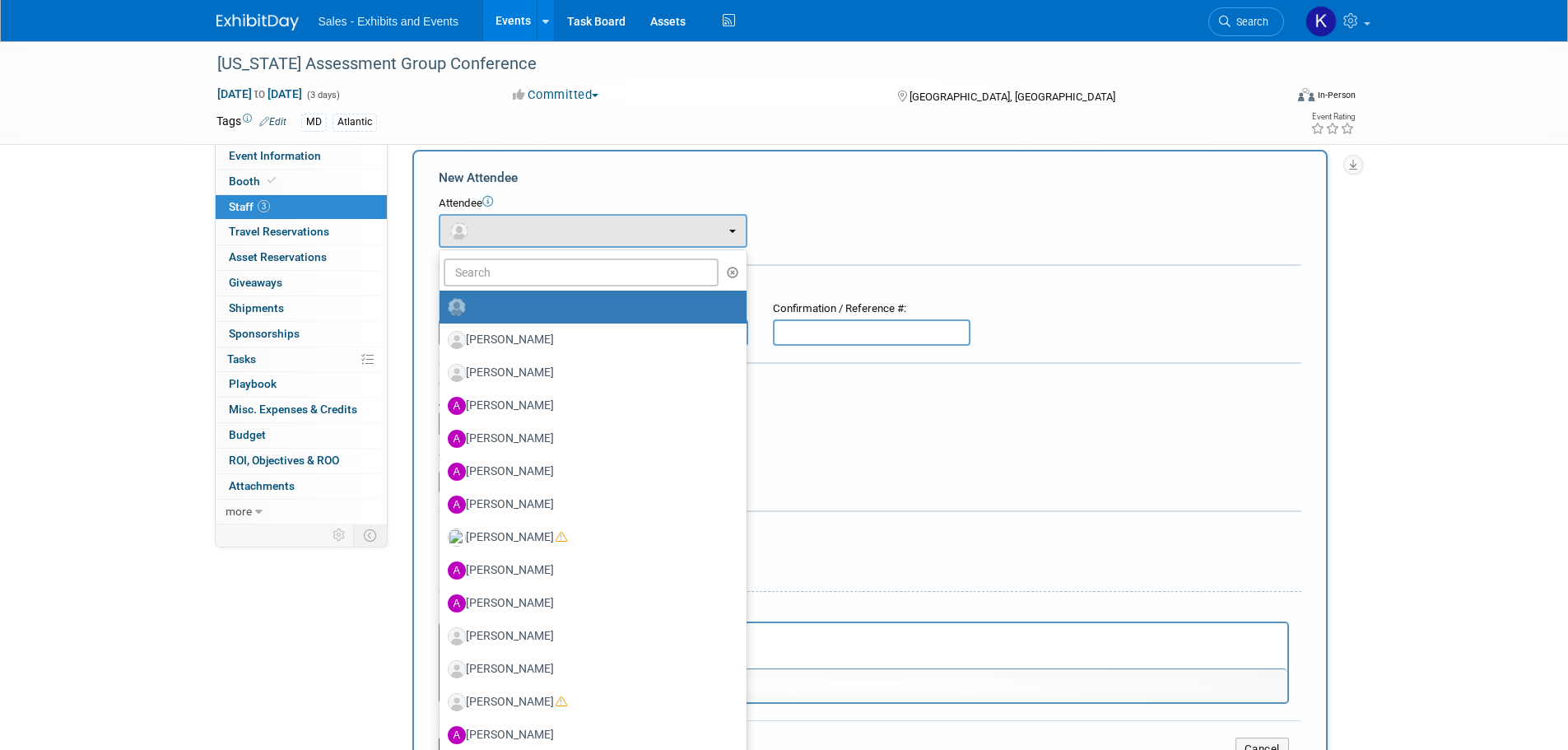
click at [995, 469] on div "Attach Invoice" at bounding box center [870, 477] width 862 height 34
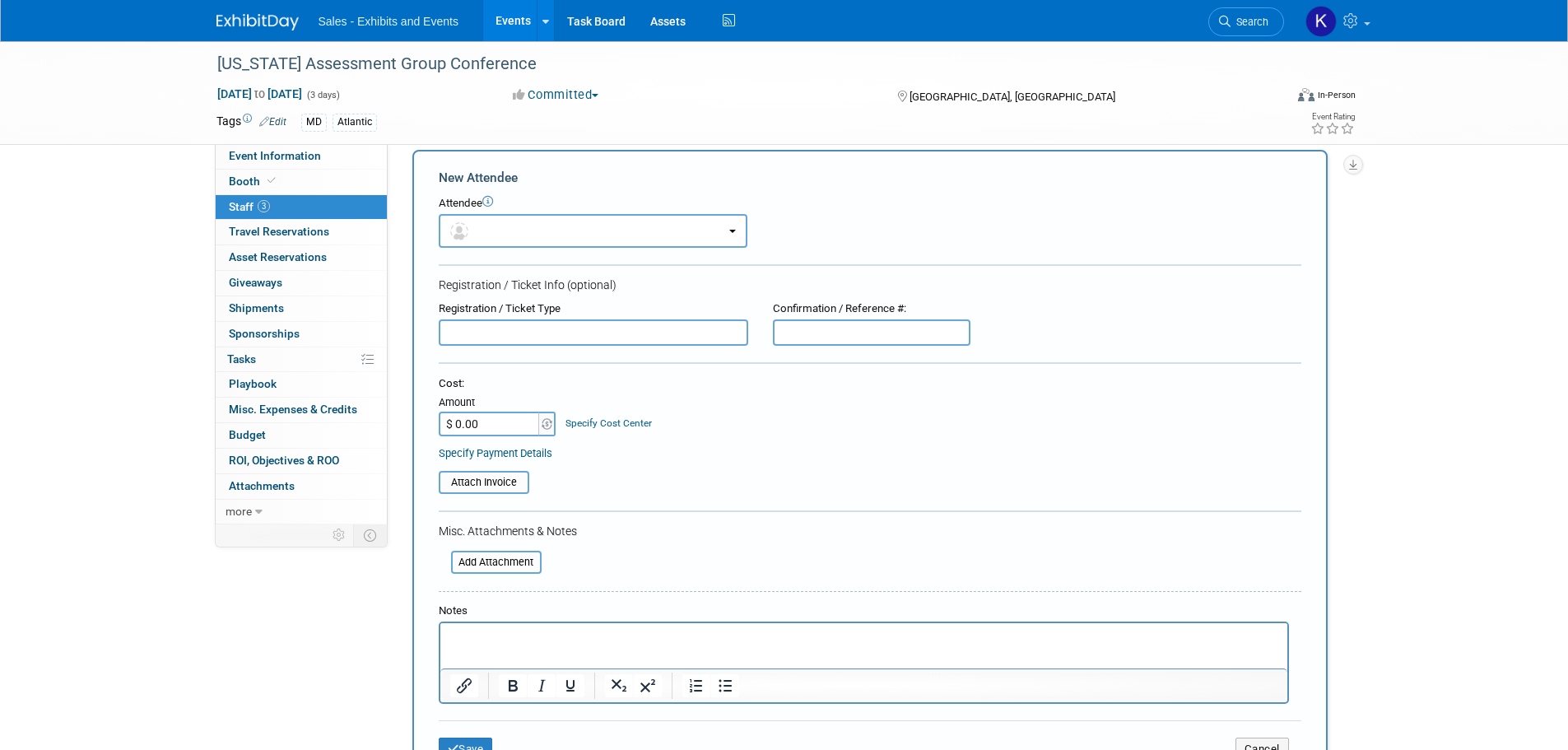
drag, startPoint x: 498, startPoint y: 630, endPoint x: 506, endPoint y: 629, distance: 8.1
click at [499, 632] on p "Rich Text Area. Press ALT-0 for help." at bounding box center [863, 637] width 828 height 16
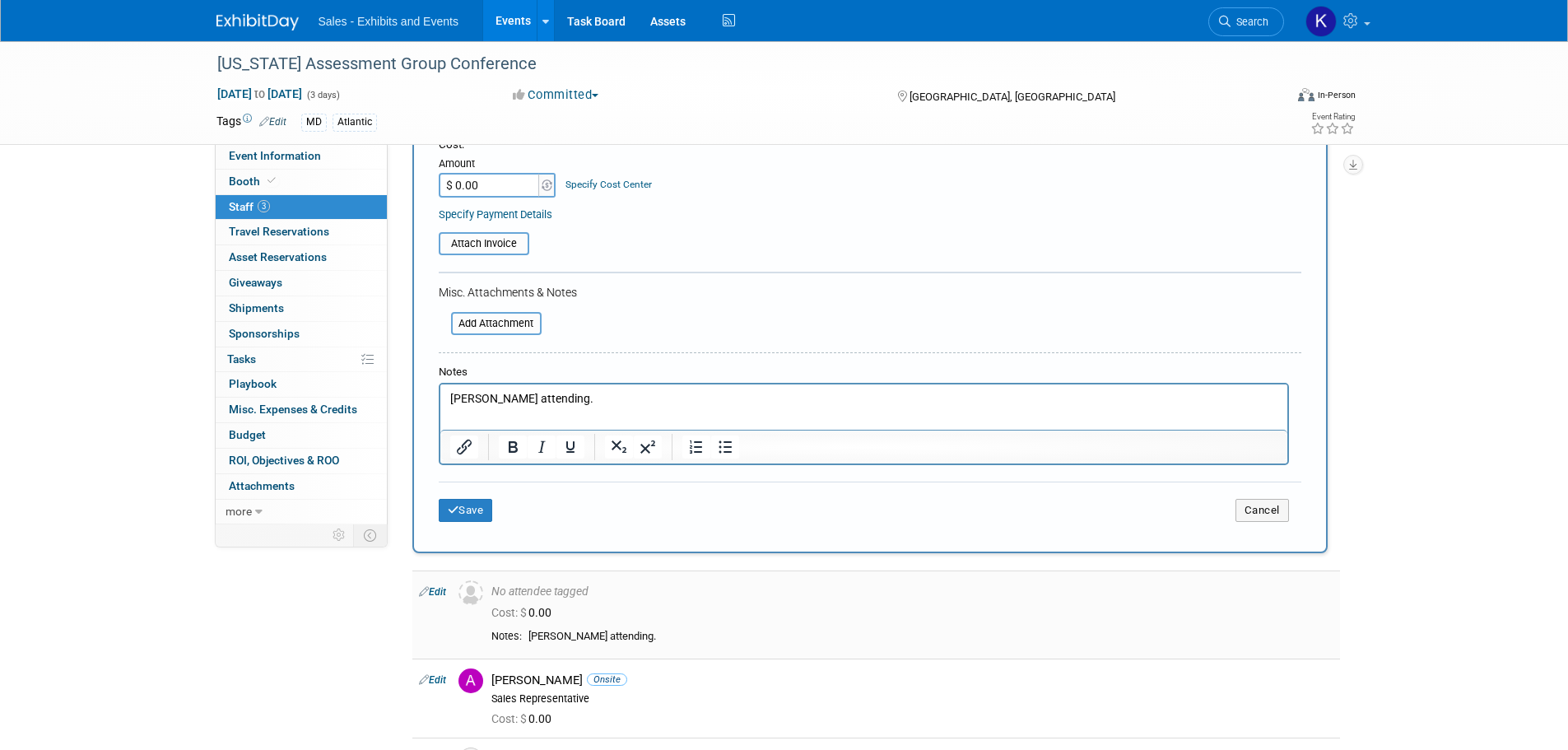
scroll to position [264, 0]
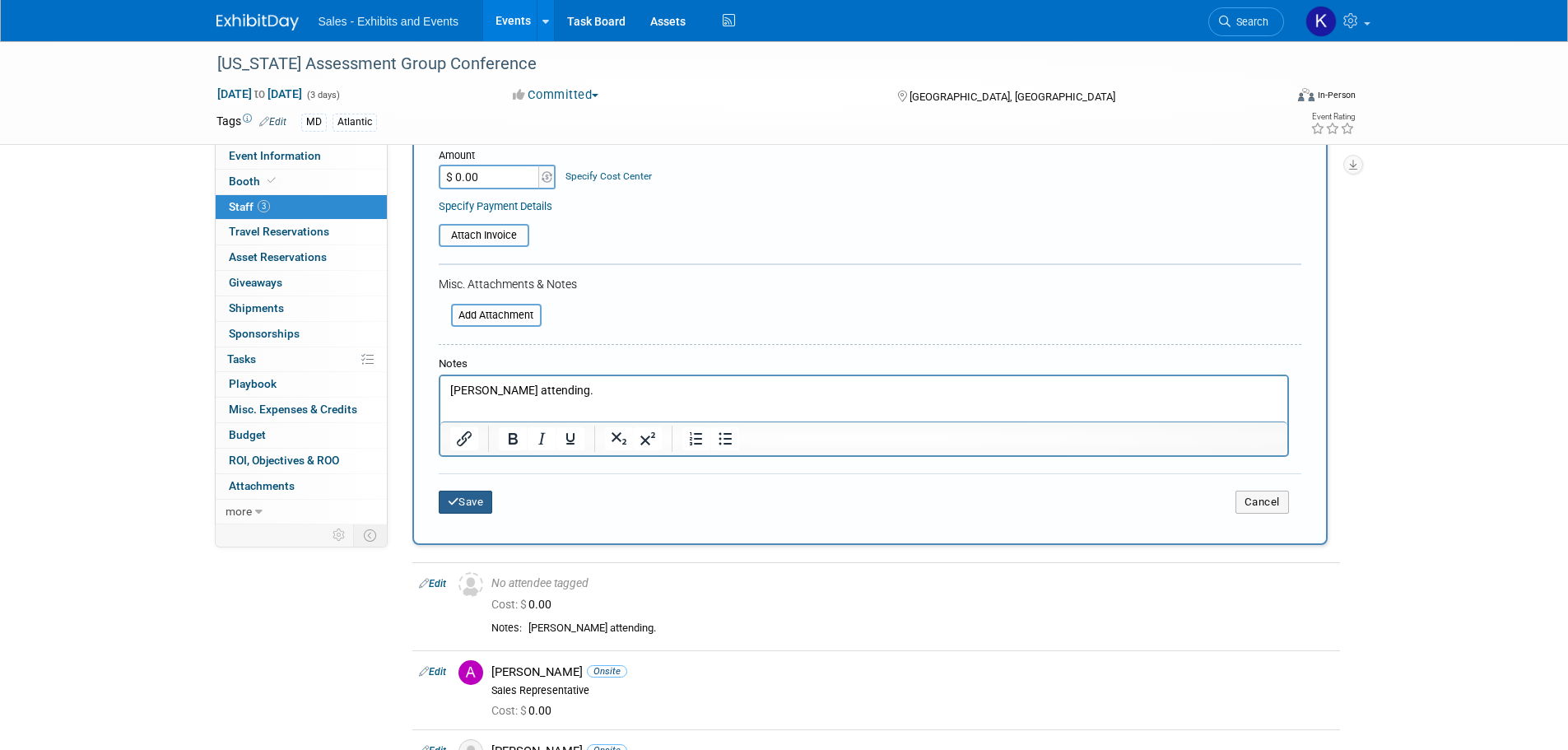
click at [485, 506] on button "Save" at bounding box center [466, 502] width 55 height 23
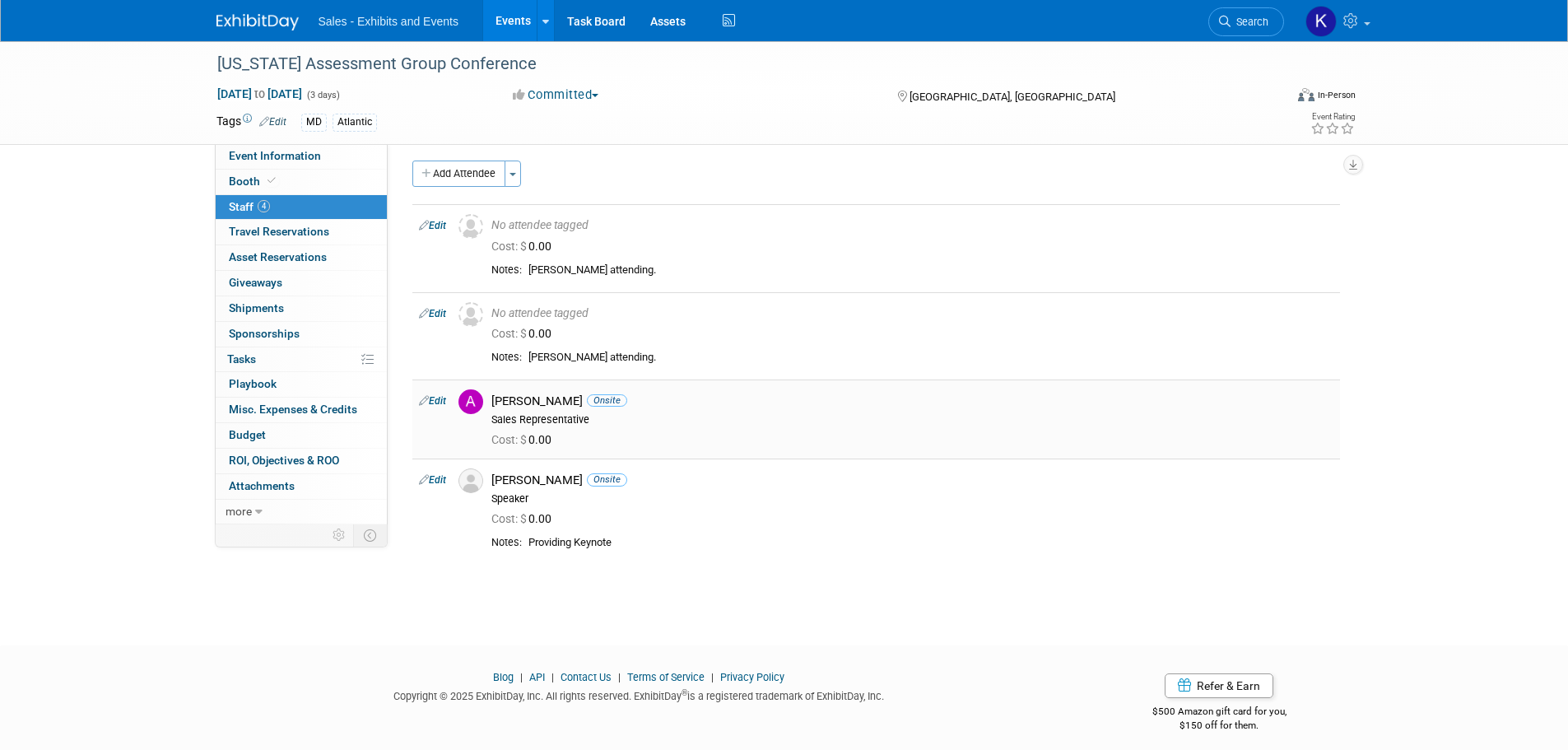
scroll to position [0, 0]
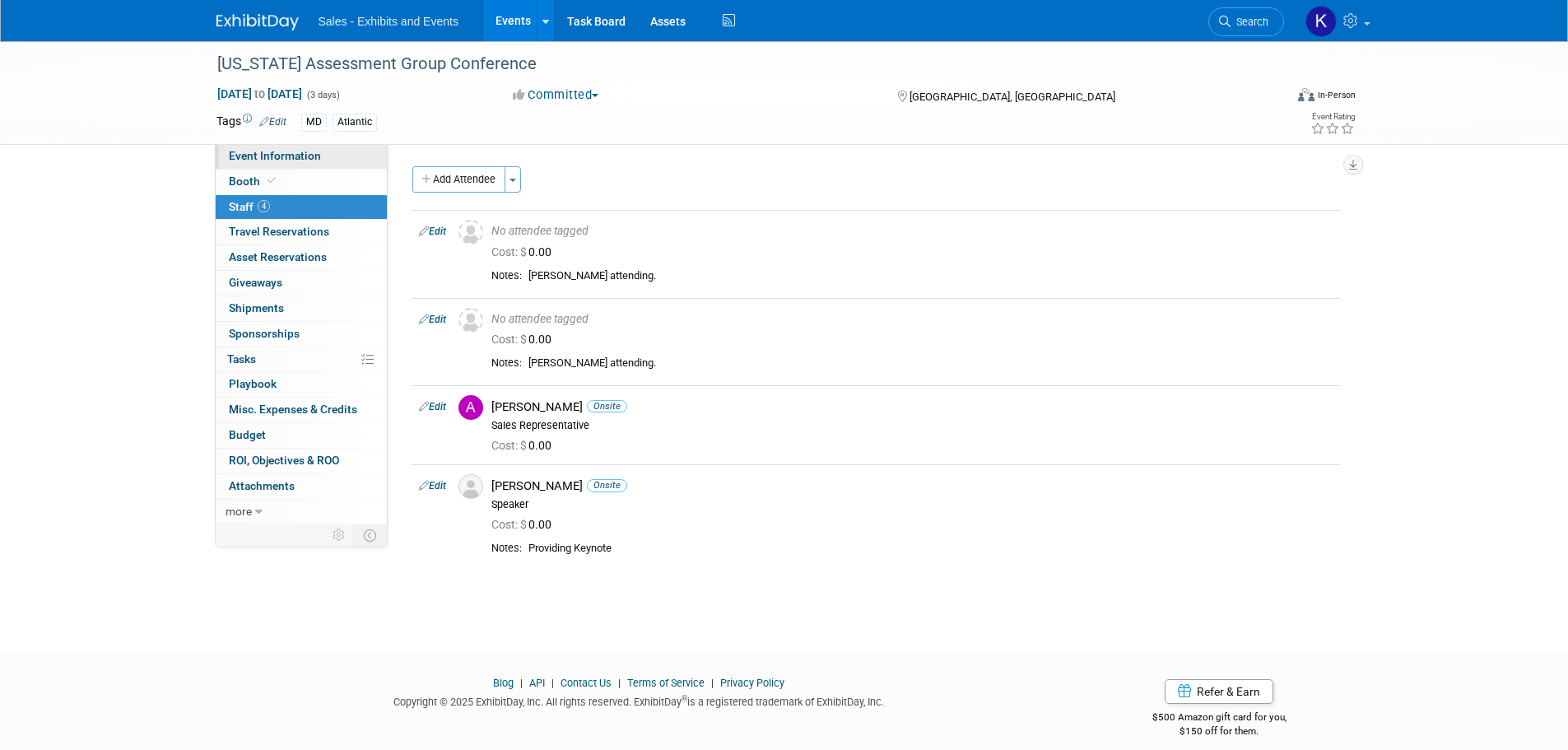
drag, startPoint x: 264, startPoint y: 147, endPoint x: 267, endPoint y: 155, distance: 8.5
click at [264, 147] on link "Event Information" at bounding box center [302, 156] width 172 height 24
select select "Atlantic"
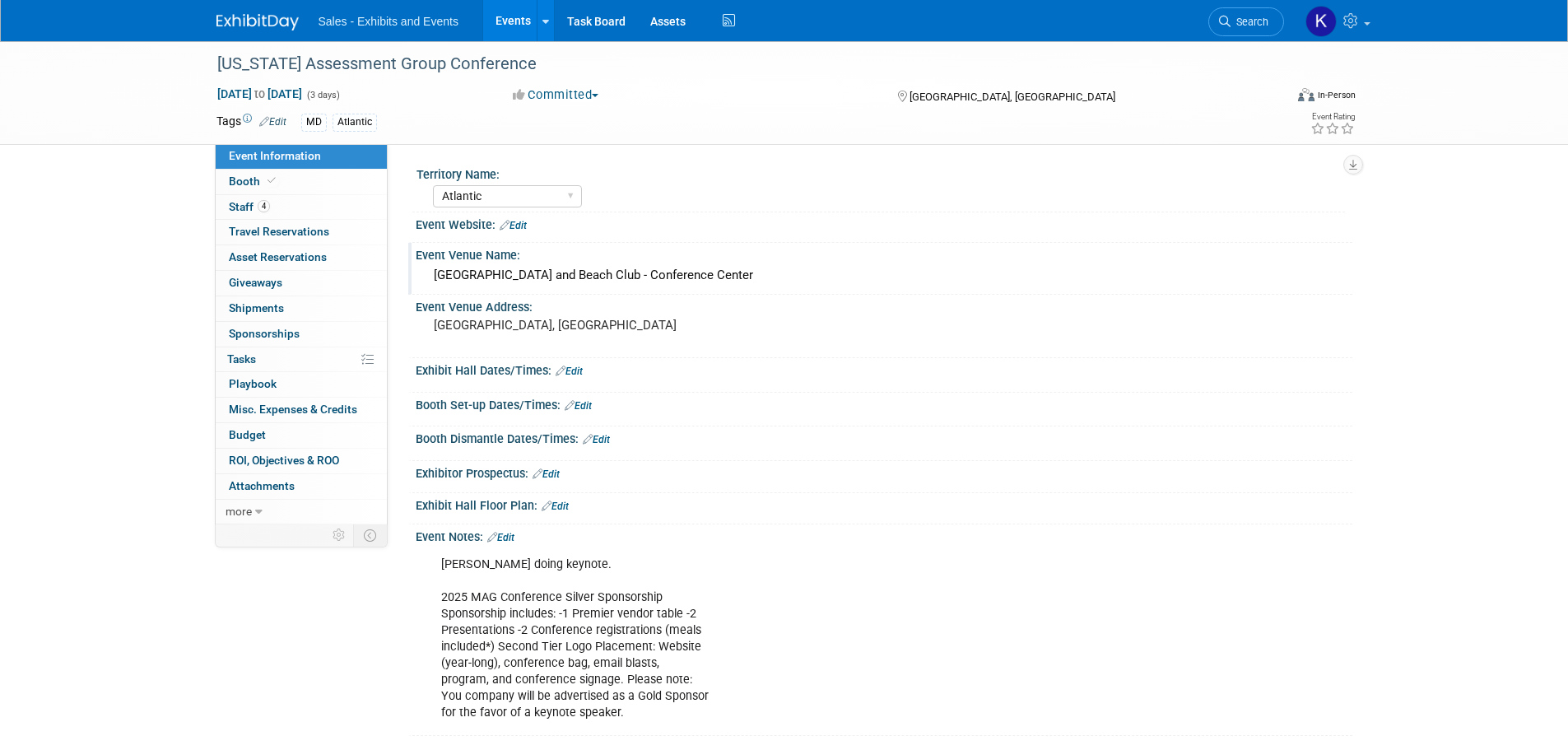
drag, startPoint x: 473, startPoint y: 288, endPoint x: 482, endPoint y: 289, distance: 9.1
click at [473, 289] on div "Ashore Resort and Beach Club - Conference Center" at bounding box center [884, 276] width 937 height 27
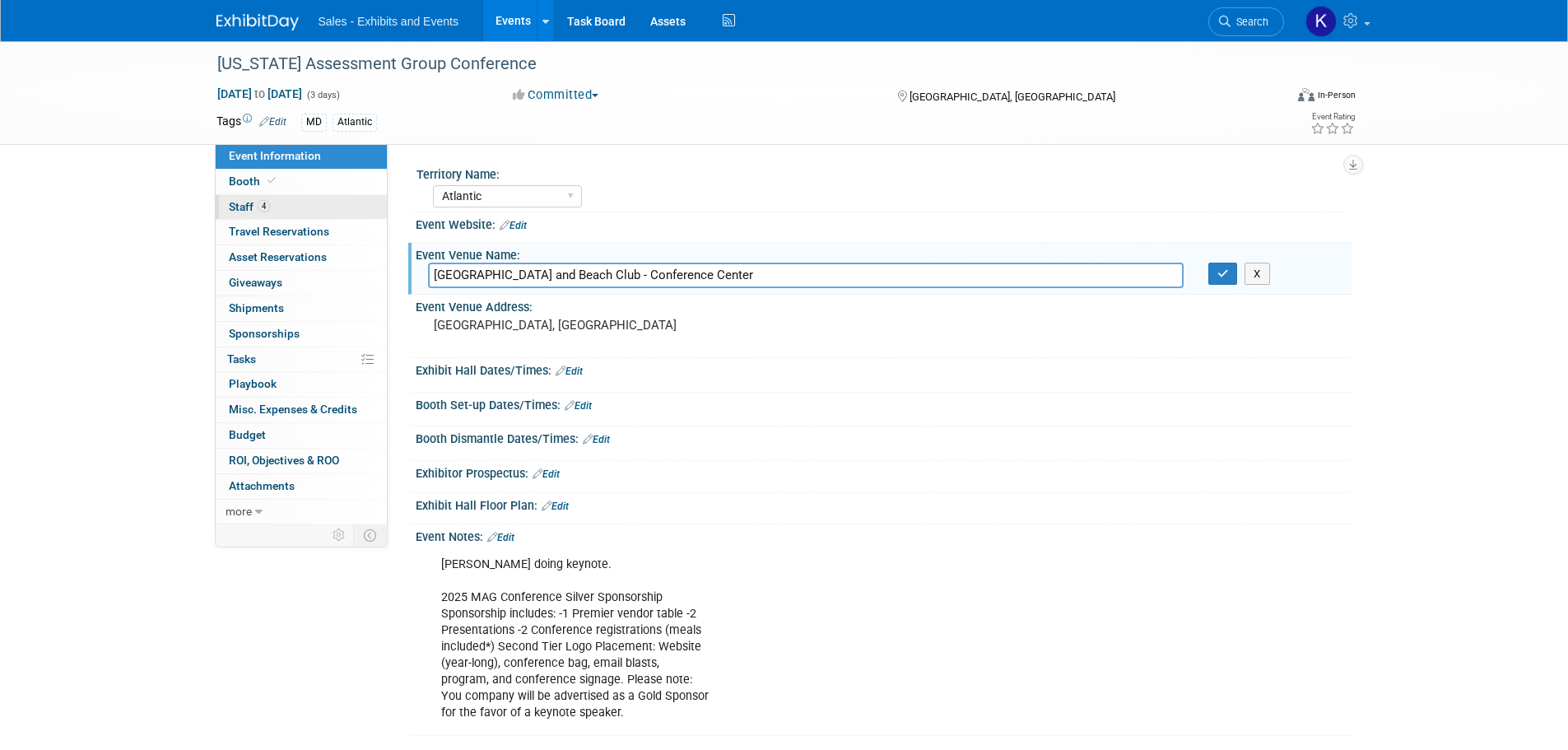
drag, startPoint x: 289, startPoint y: 318, endPoint x: 286, endPoint y: 198, distance: 120.0
click at [289, 317] on link "0 Shipments 0" at bounding box center [302, 308] width 172 height 24
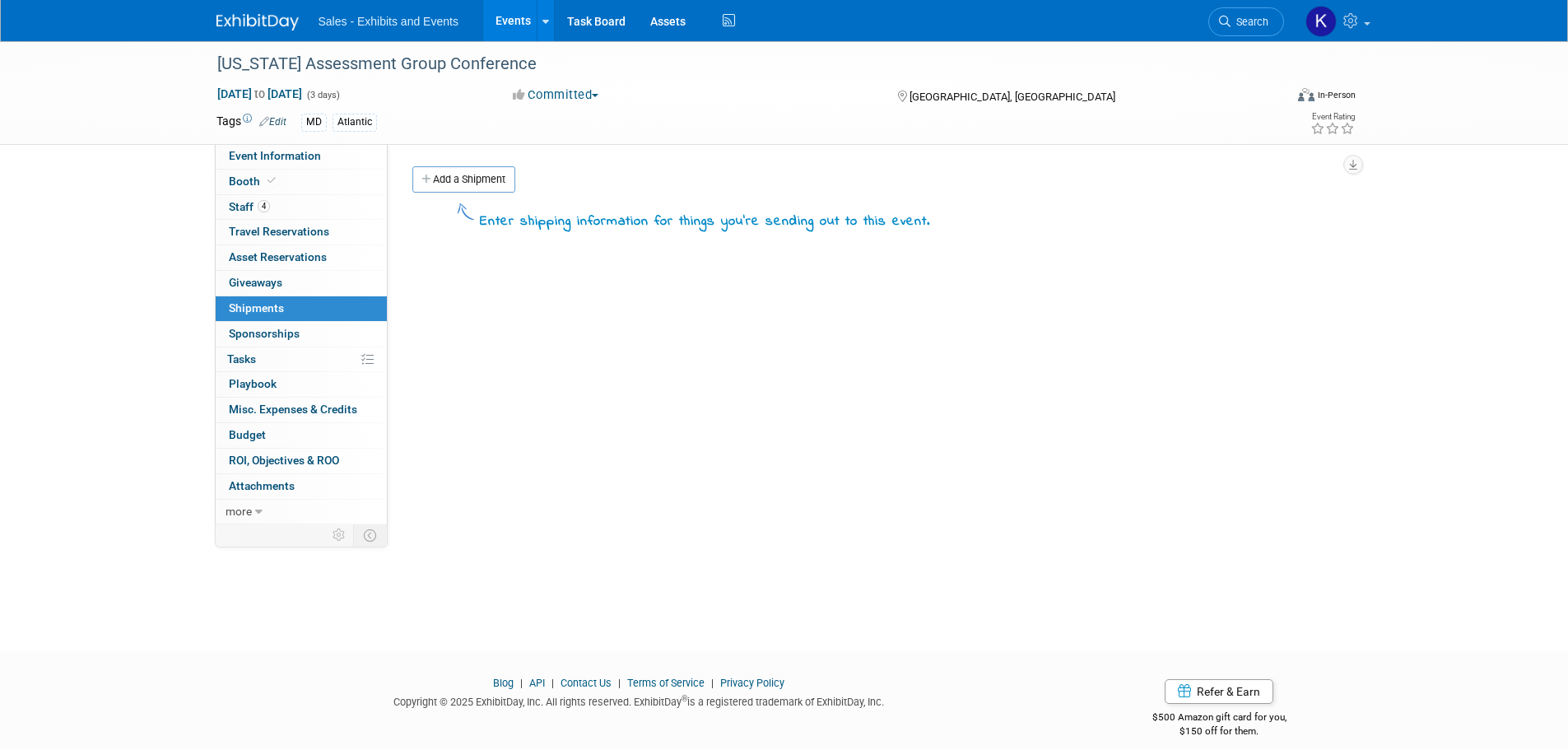
click at [229, 24] on img at bounding box center [257, 22] width 82 height 16
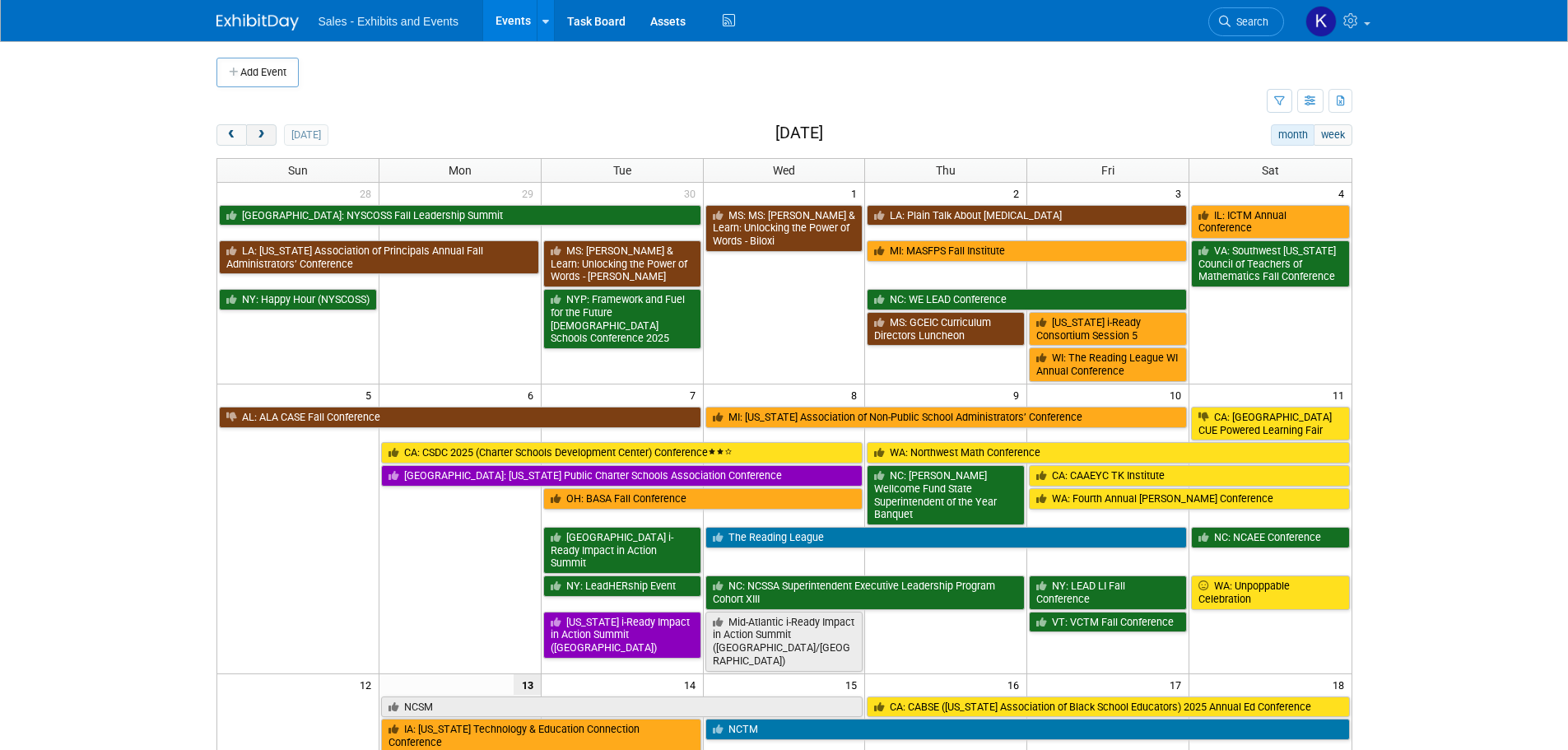
click at [264, 132] on span "next" at bounding box center [261, 135] width 12 height 10
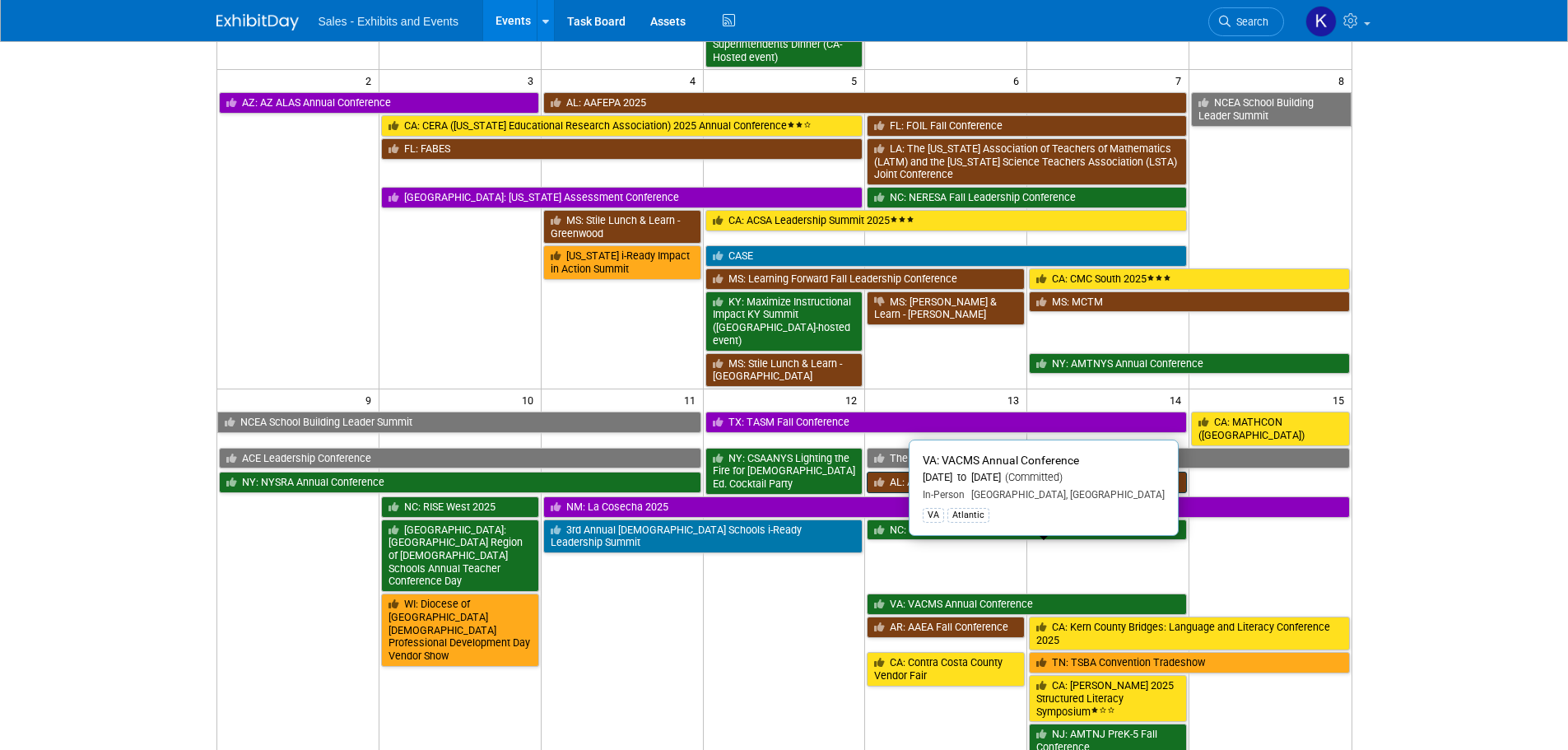
scroll to position [741, 0]
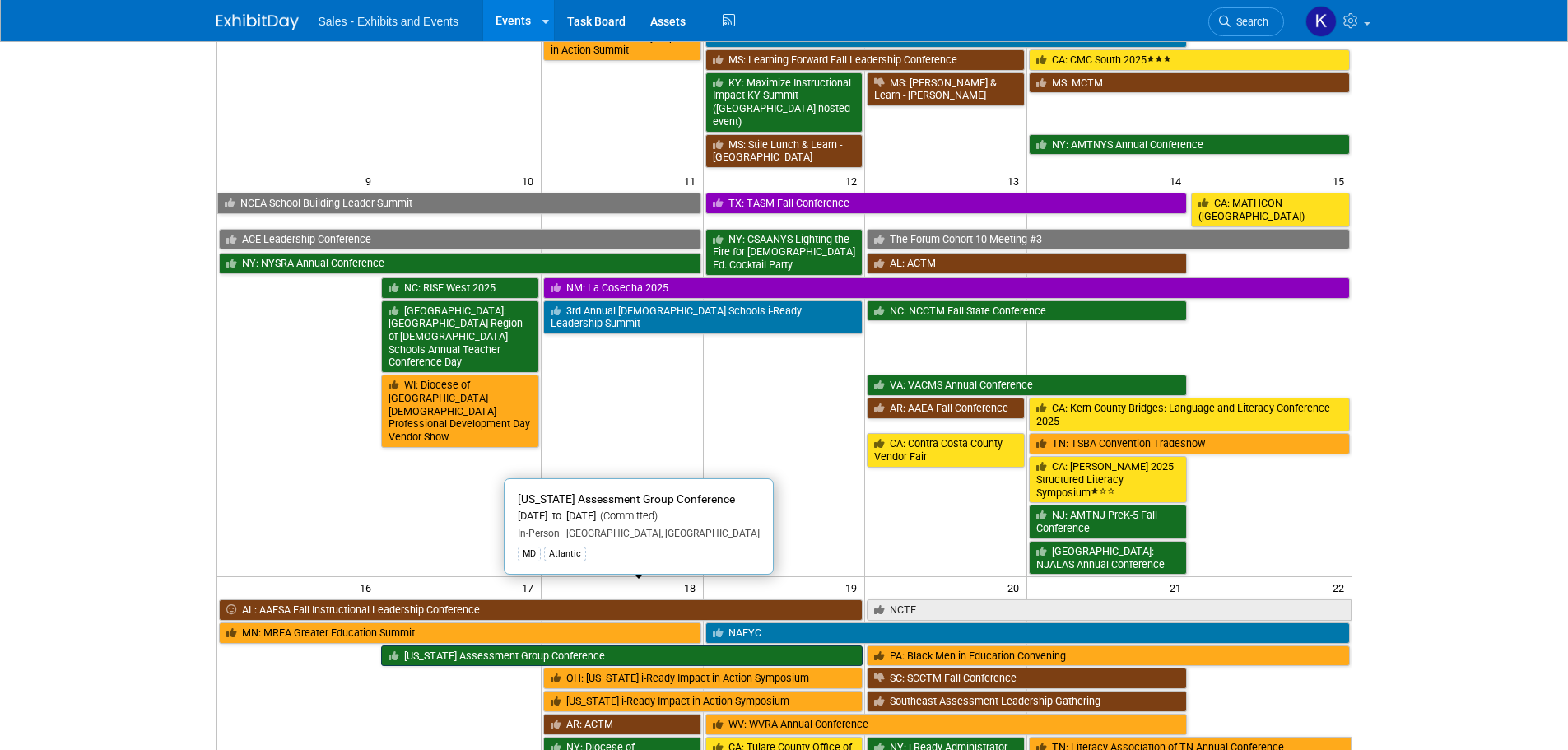
click at [596, 645] on link "Maryland Assessment Group Conference" at bounding box center [622, 656] width 482 height 22
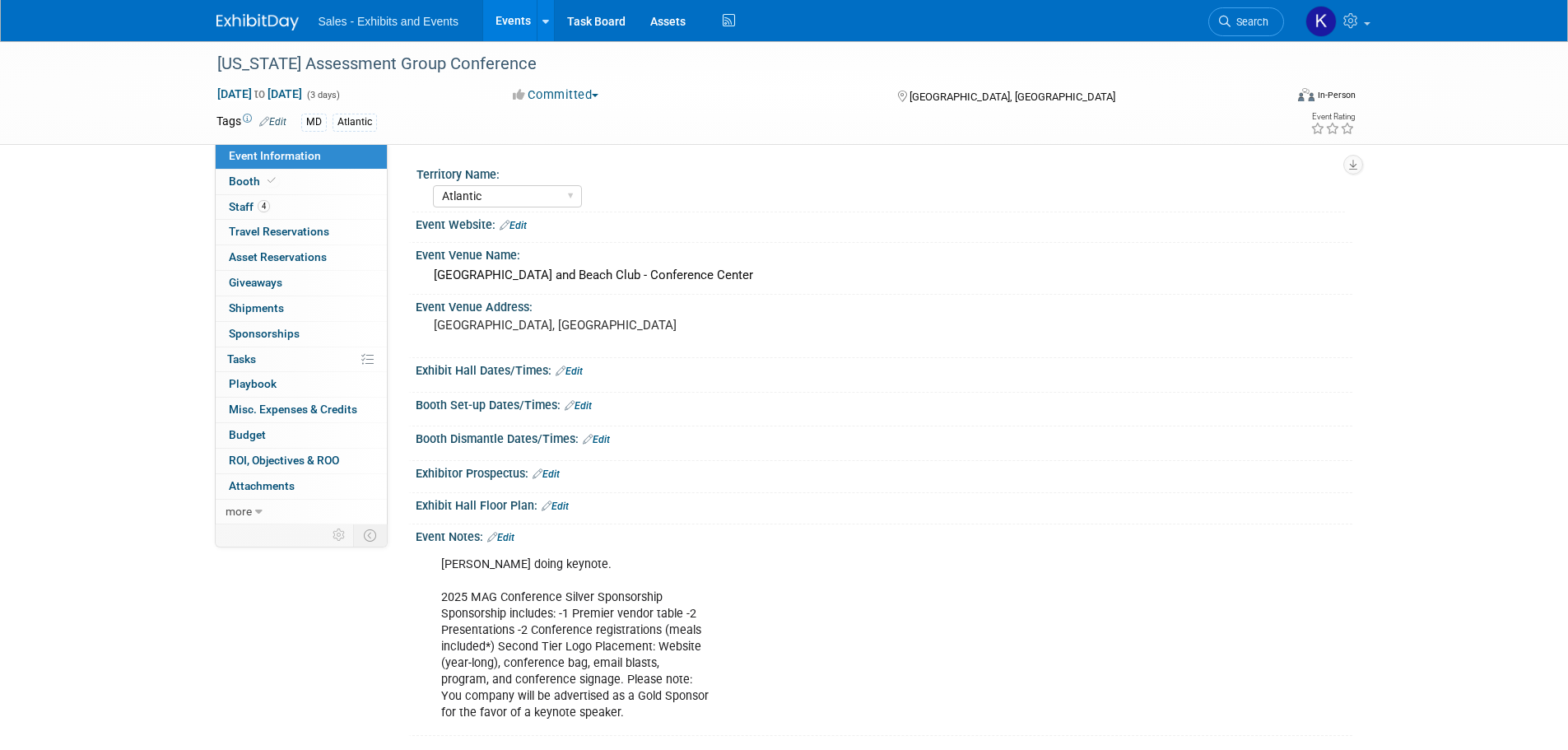
select select "Atlantic"
click at [240, 179] on span "Booth" at bounding box center [253, 181] width 50 height 13
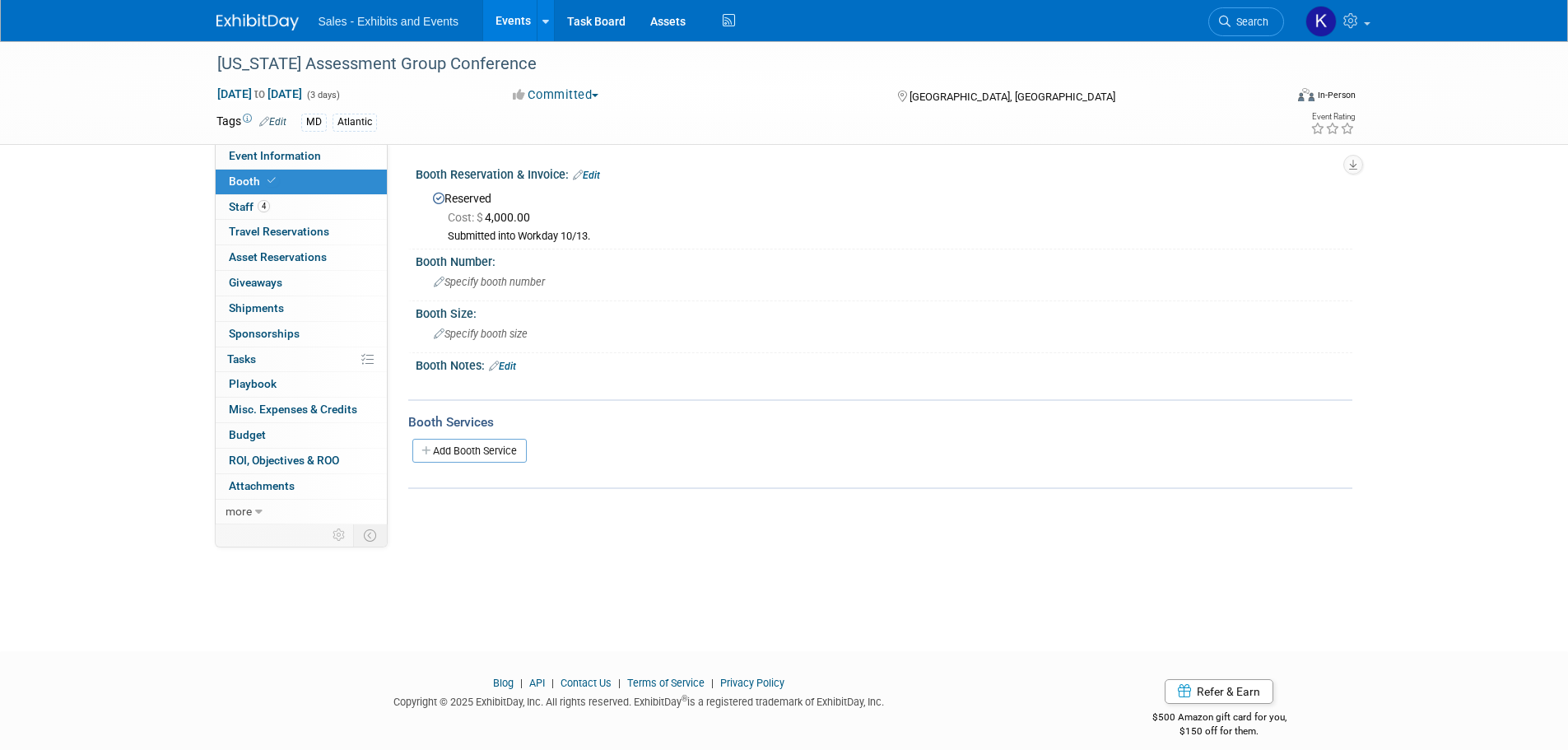
click at [596, 177] on link "Edit" at bounding box center [586, 175] width 27 height 11
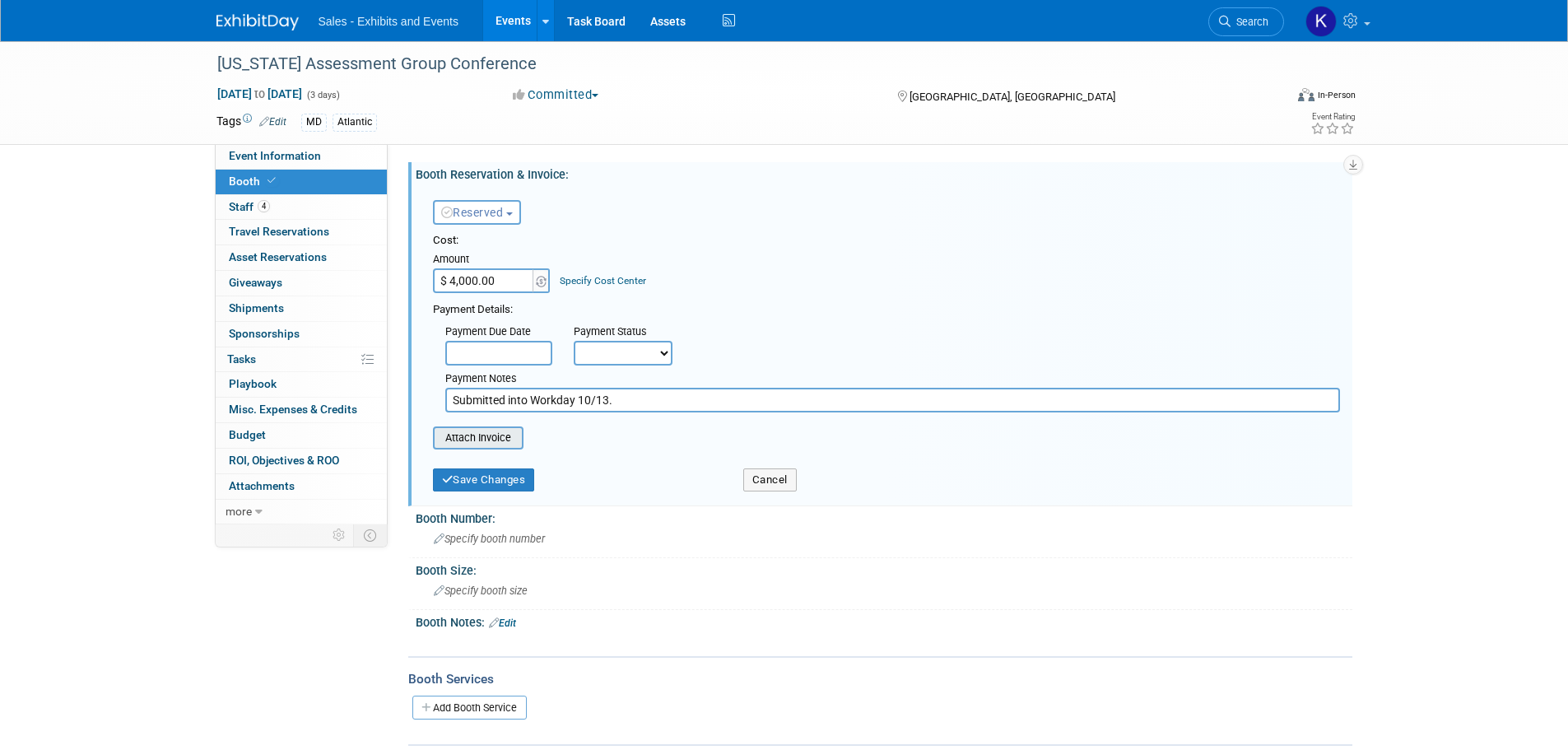
click at [492, 446] on input "file" at bounding box center [424, 437] width 196 height 20
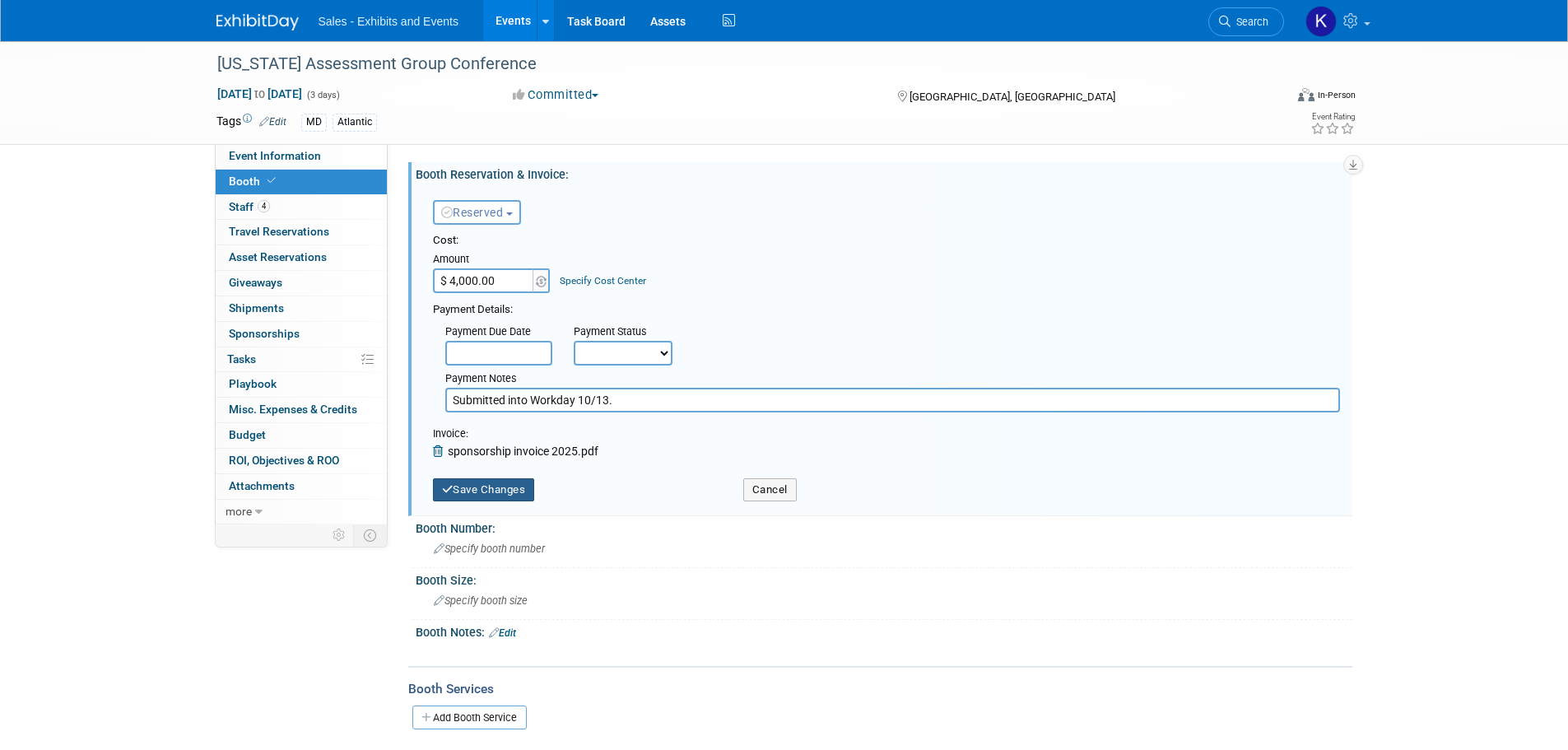
click at [510, 492] on button "Save Changes" at bounding box center [483, 490] width 102 height 23
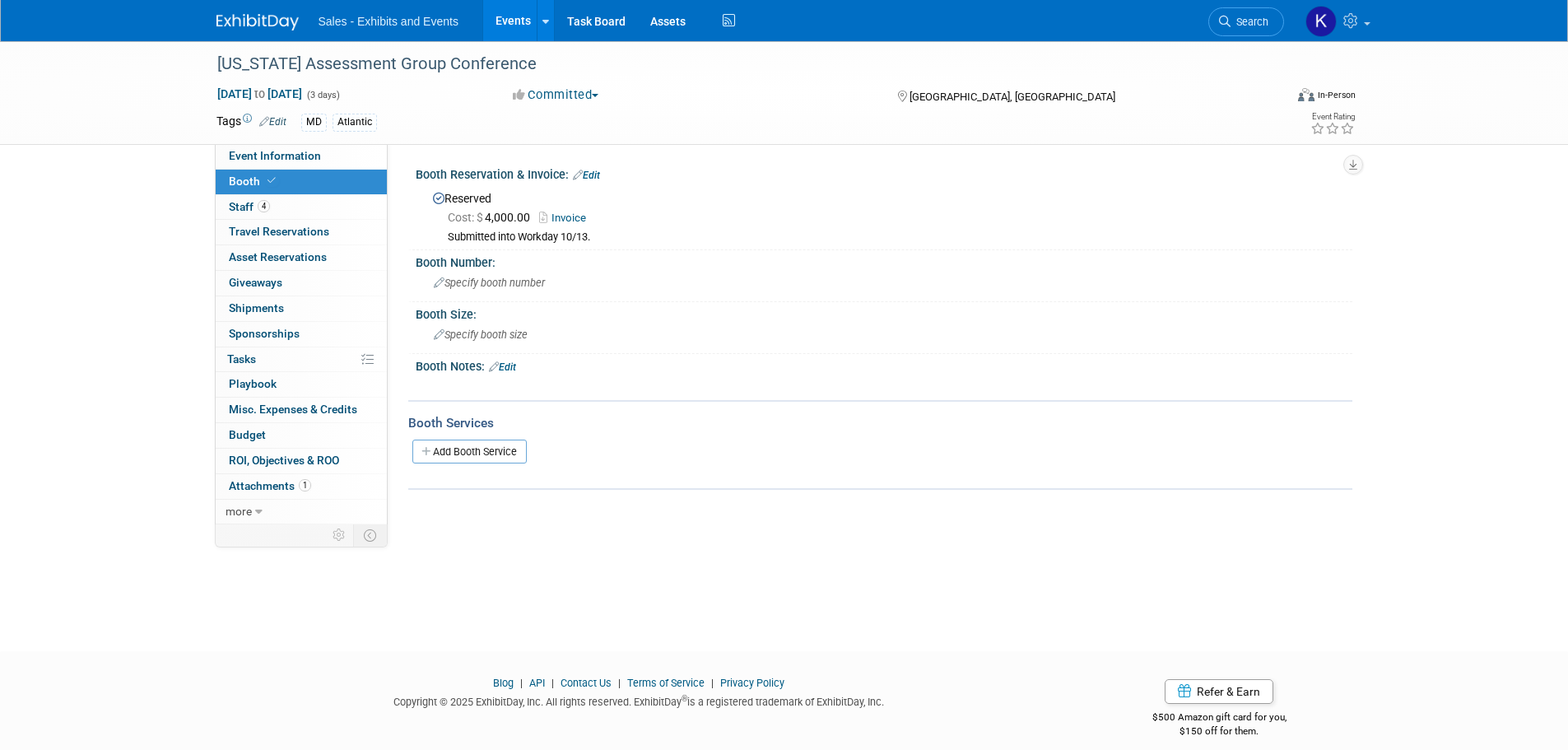
click at [260, 23] on img at bounding box center [257, 22] width 82 height 16
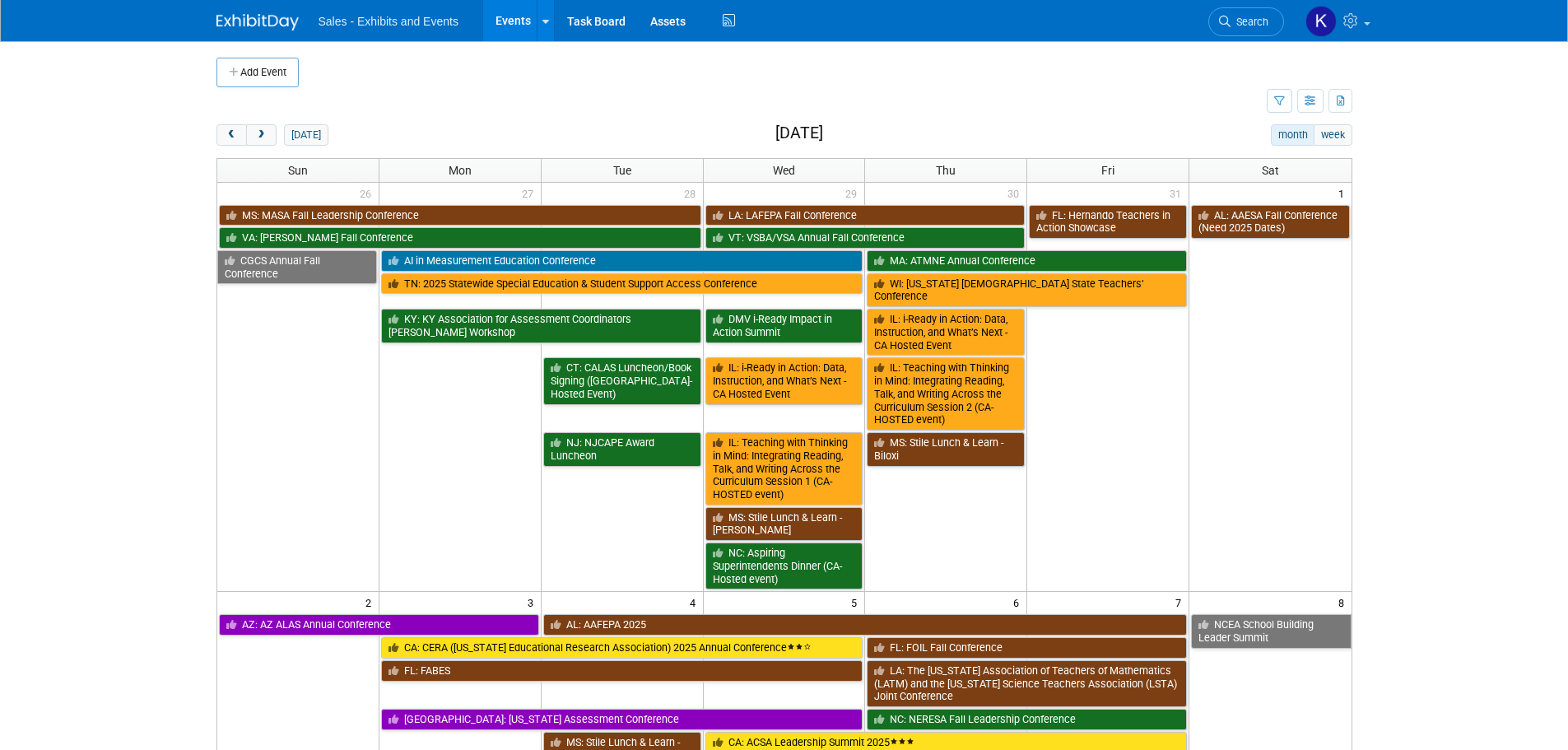
drag, startPoint x: 1271, startPoint y: 16, endPoint x: 1290, endPoint y: 25, distance: 21.0
click at [1270, 16] on link "Search" at bounding box center [1246, 22] width 75 height 29
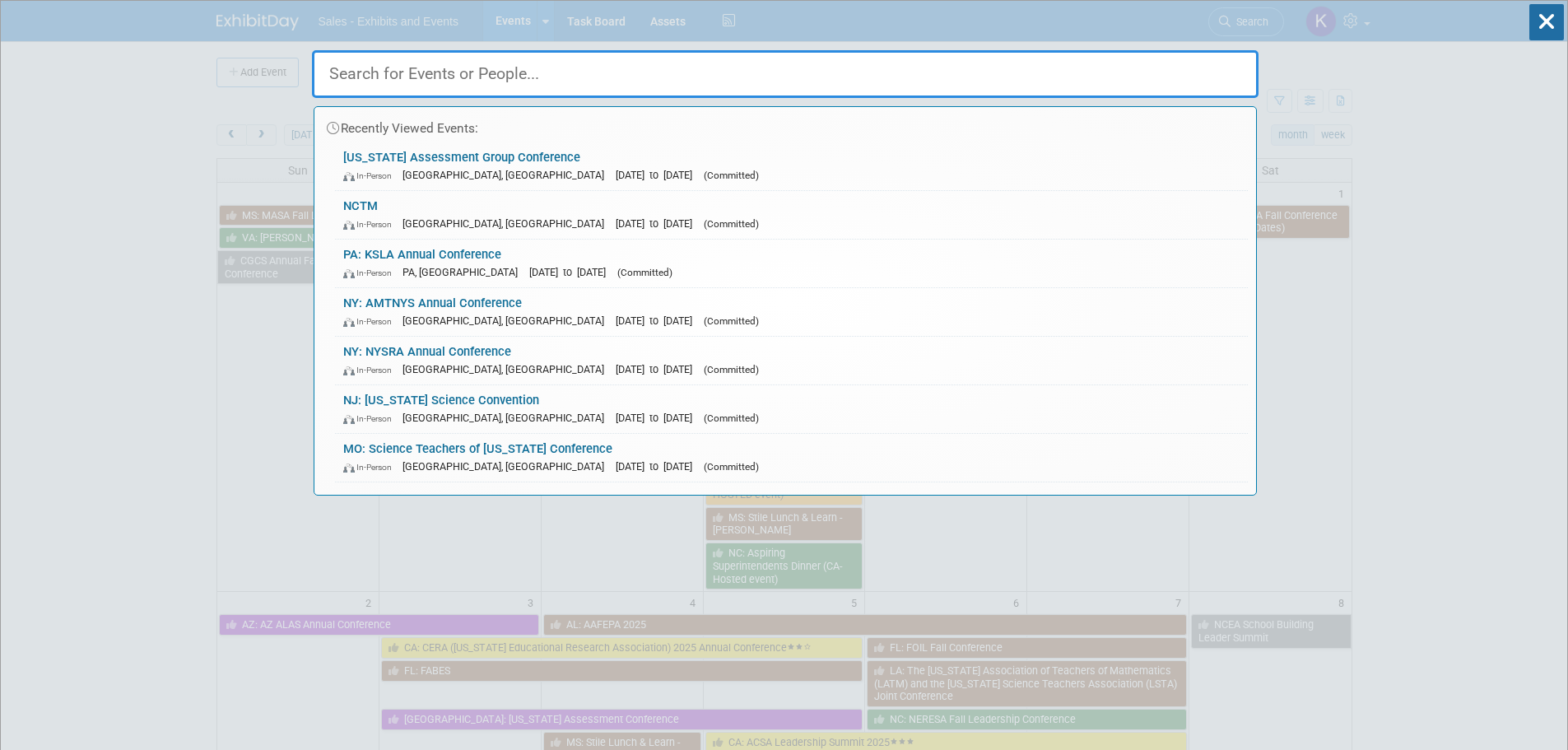
click at [384, 71] on input "text" at bounding box center [785, 73] width 947 height 48
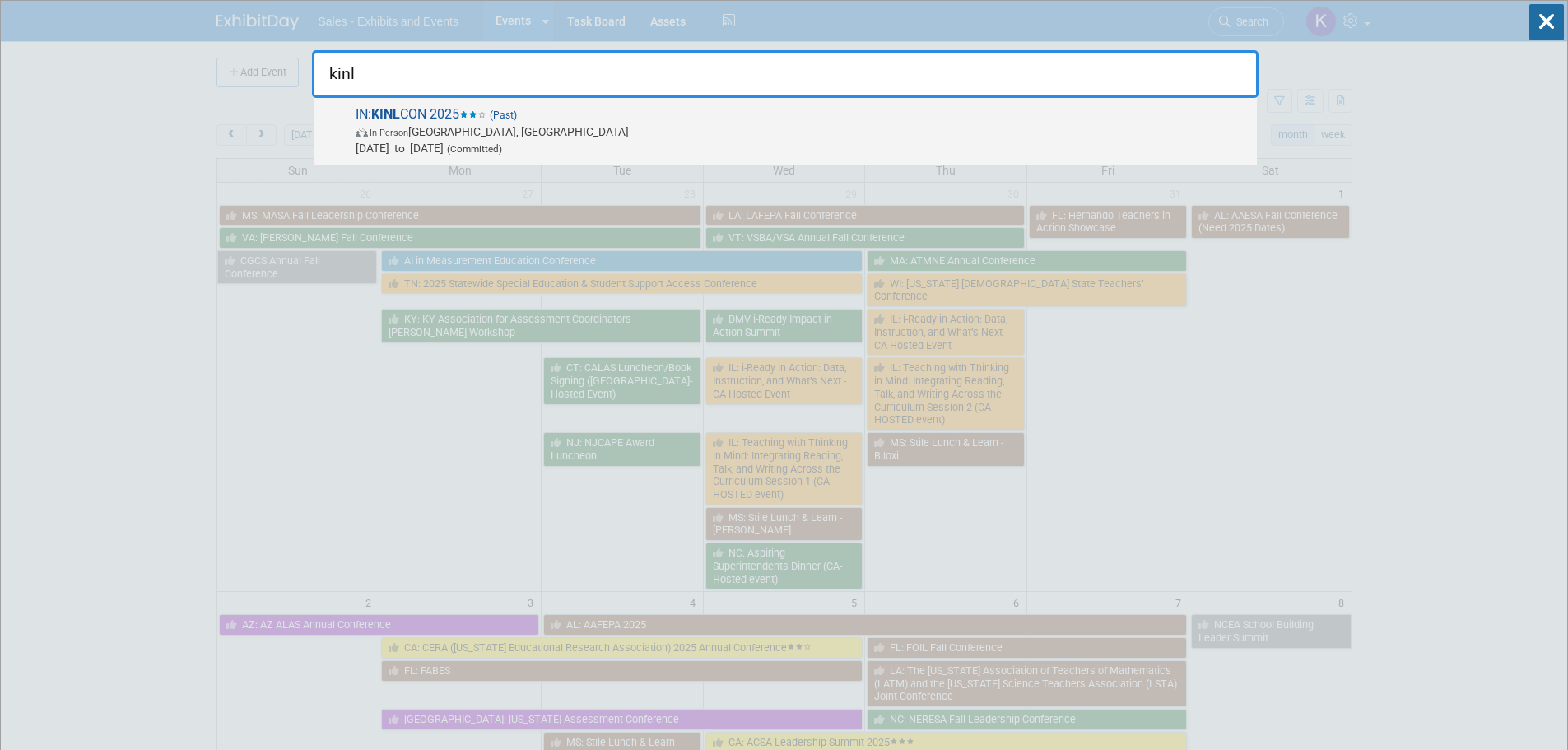
type input "kinl"
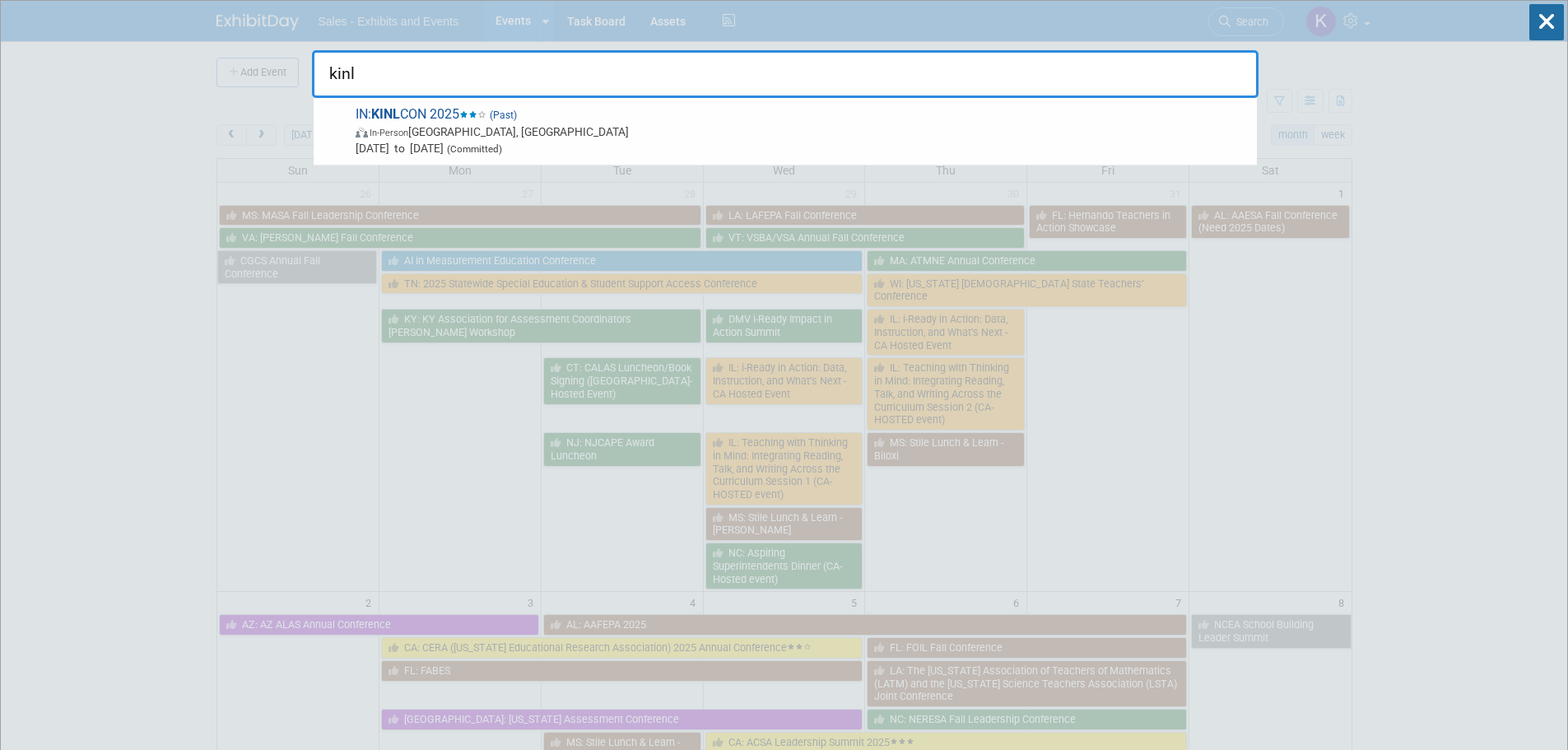
click at [480, 131] on span "In-Person Noblesville, IN" at bounding box center [802, 131] width 893 height 16
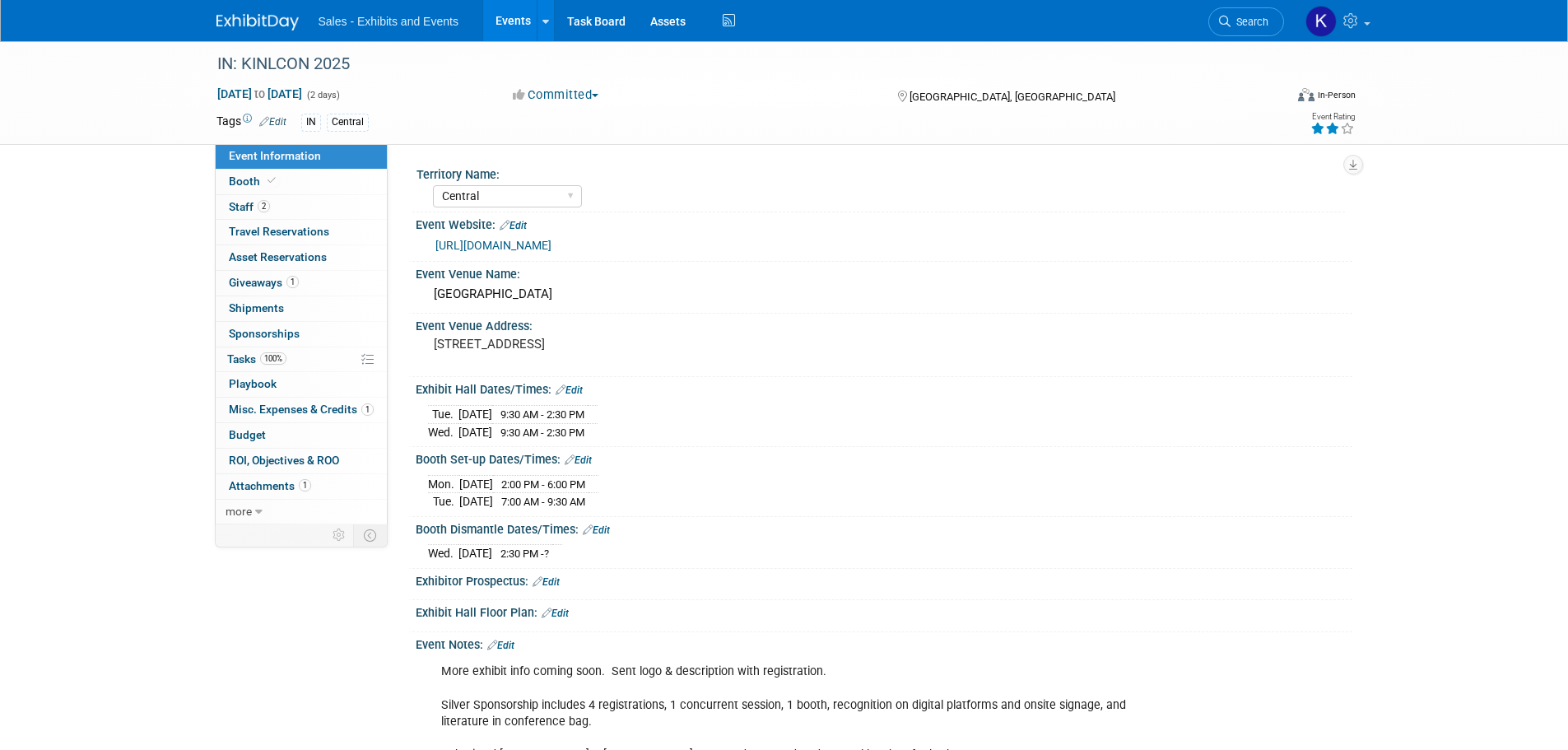
select select "Central"
click at [236, 186] on span "Booth" at bounding box center [253, 181] width 50 height 13
